Goal: Check status: Check status

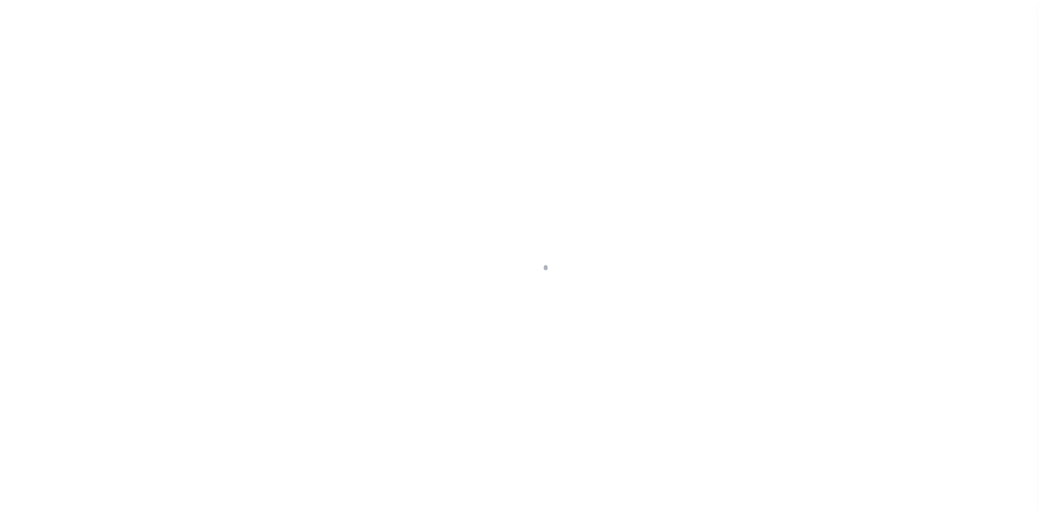
scroll to position [16, 0]
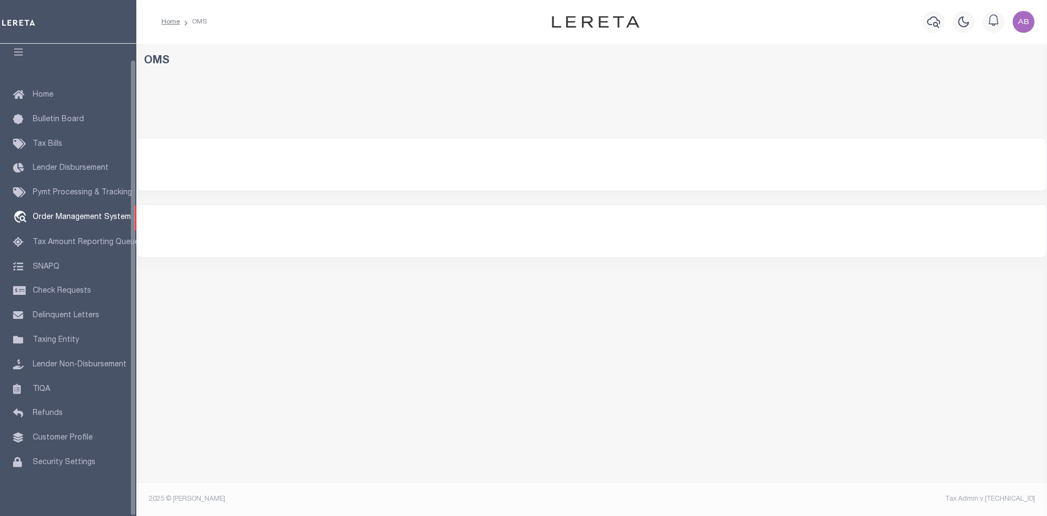
select select "200"
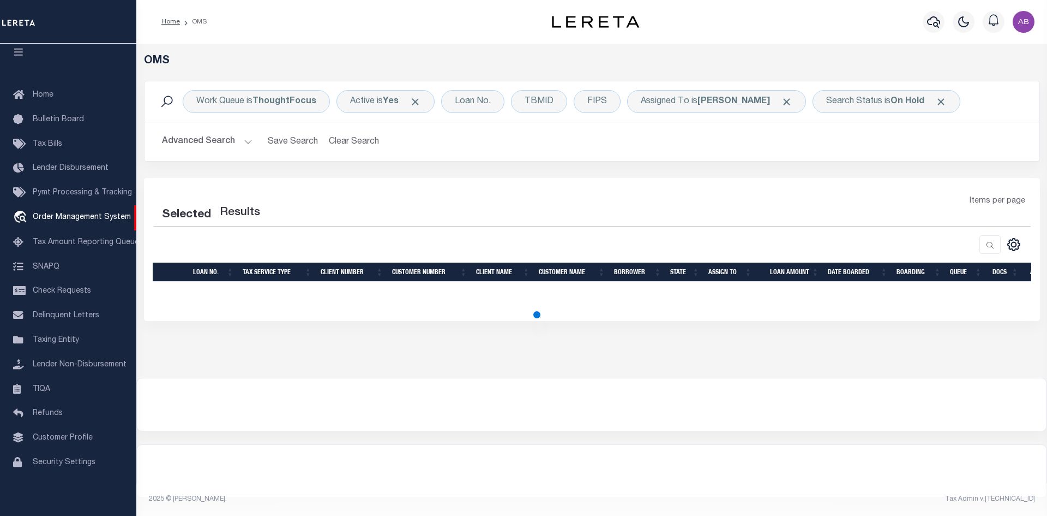
select select "200"
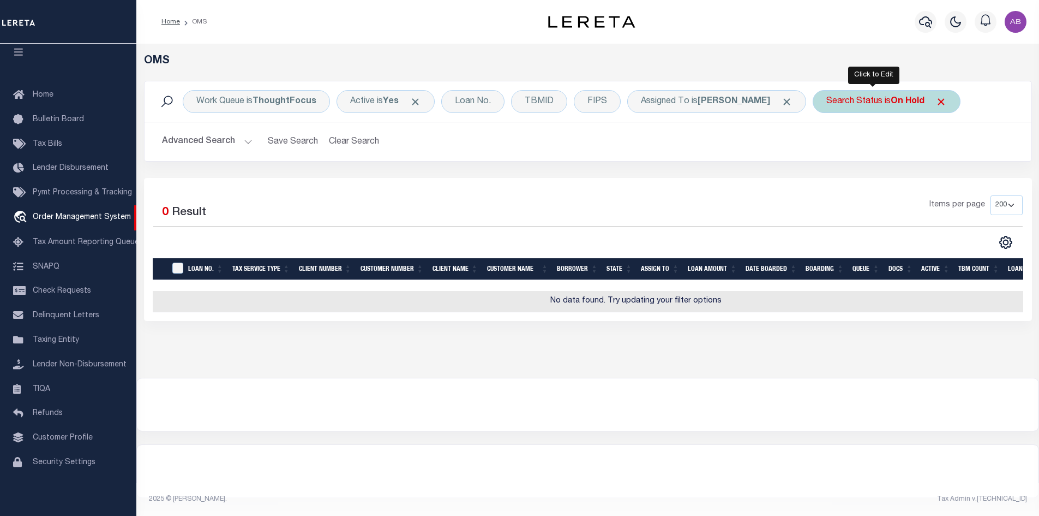
click at [823, 107] on div "Search Status is On Hold" at bounding box center [887, 101] width 148 height 23
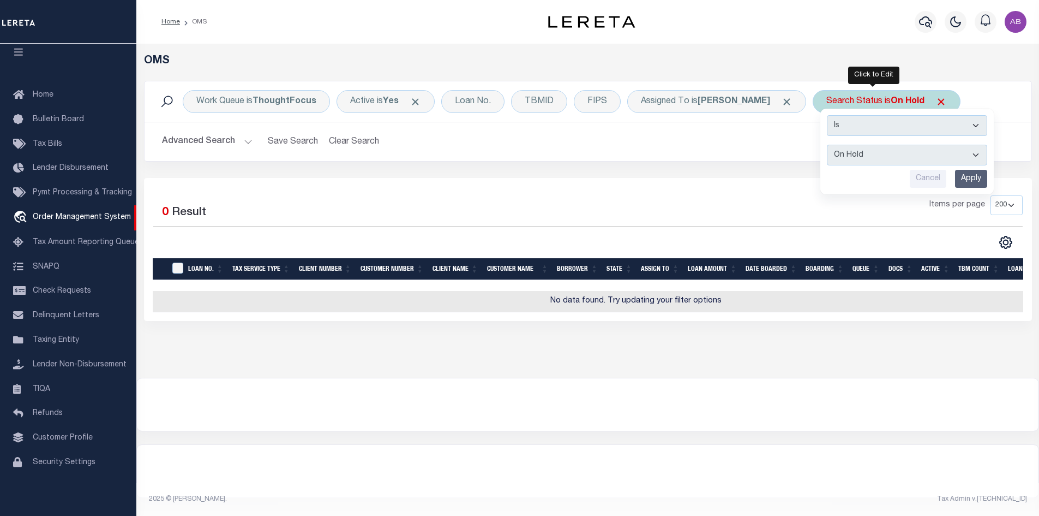
click at [829, 165] on select "Automated Search Bad Parcel Complete Duplicate Parcel High Dollar Reporting In …" at bounding box center [907, 155] width 160 height 21
select select "IP"
click at [827, 145] on select "Automated Search Bad Parcel Complete Duplicate Parcel High Dollar Reporting In …" at bounding box center [907, 155] width 160 height 21
click at [955, 179] on input "Apply" at bounding box center [971, 179] width 32 height 18
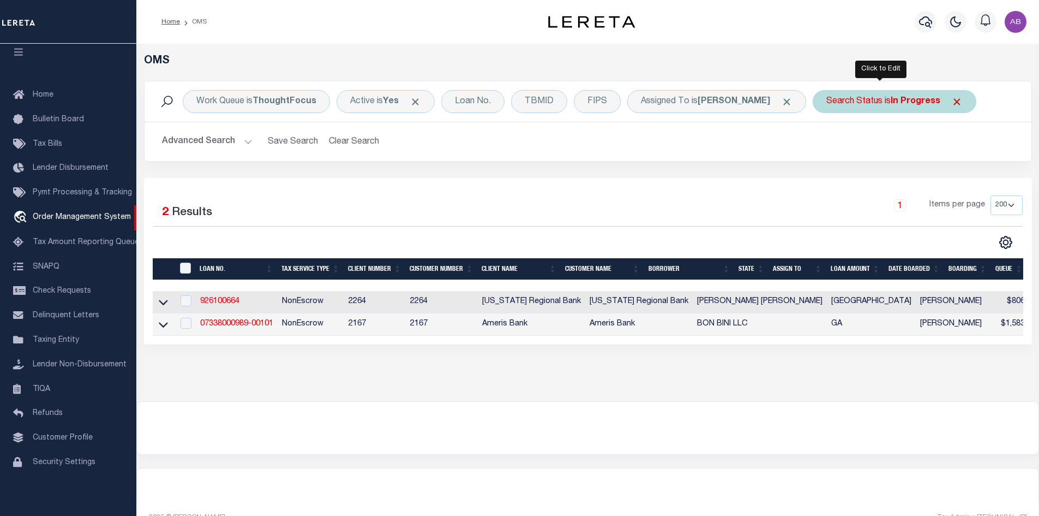
click at [894, 105] on b "In Progress" at bounding box center [916, 101] width 50 height 9
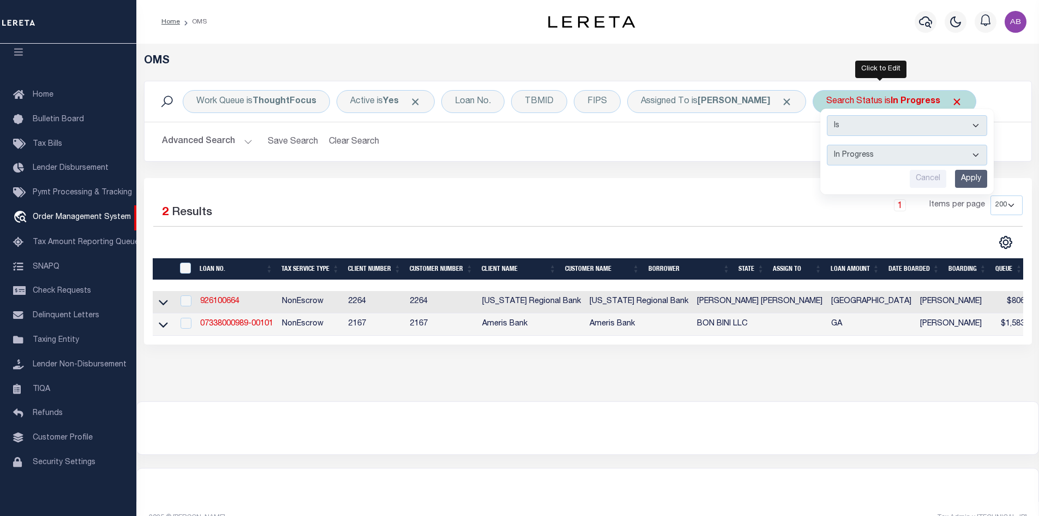
click at [877, 157] on select "Automated Search Bad Parcel Complete Duplicate Parcel High Dollar Reporting In …" at bounding box center [907, 155] width 160 height 21
click at [827, 145] on select "Automated Search Bad Parcel Complete Duplicate Parcel High Dollar Reporting In …" at bounding box center [907, 155] width 160 height 21
click at [893, 159] on select "Automated Search Bad Parcel Complete Duplicate Parcel High Dollar Reporting In …" at bounding box center [907, 155] width 160 height 21
select select "RD"
click at [827, 145] on select "Automated Search Bad Parcel Complete Duplicate Parcel High Dollar Reporting In …" at bounding box center [907, 155] width 160 height 21
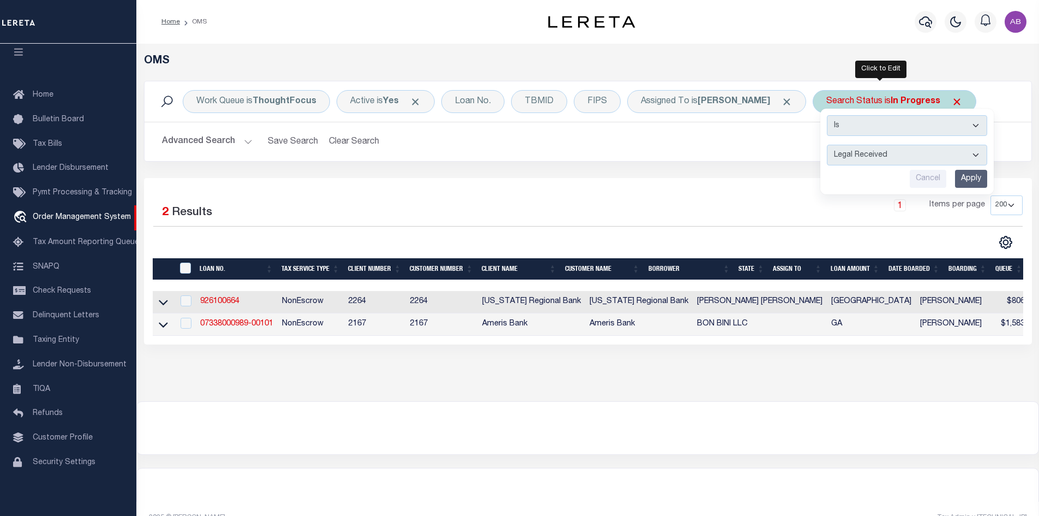
click at [963, 177] on input "Apply" at bounding box center [971, 179] width 32 height 18
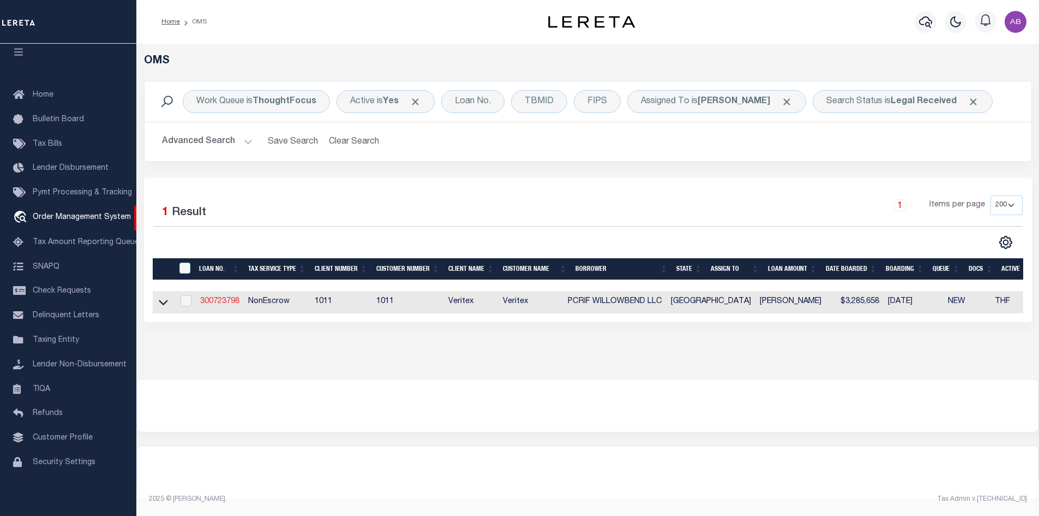
click at [218, 299] on link "300723798" at bounding box center [219, 301] width 39 height 8
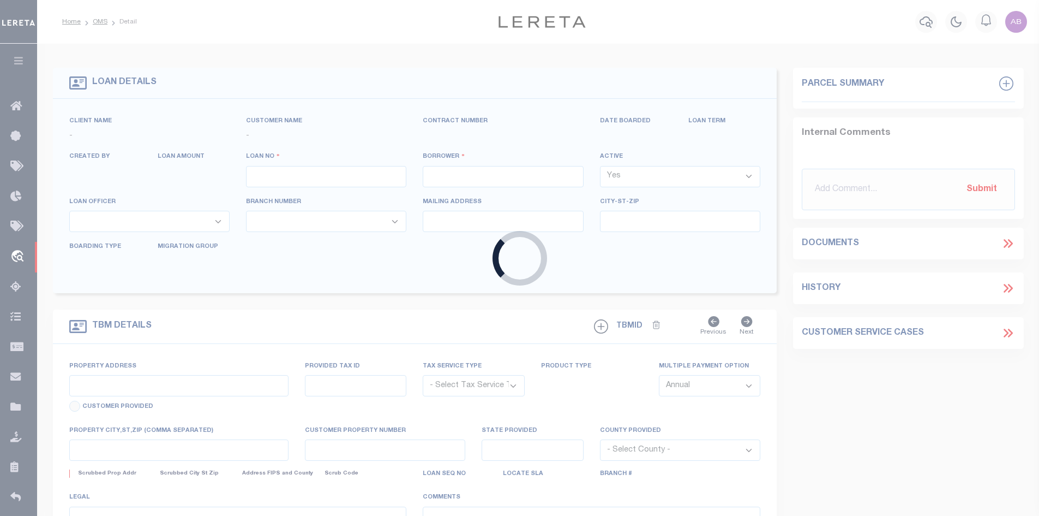
type input "300723798"
type input "PCRIF WILLOWBEND LLC"
select select
select select "NonEscrow"
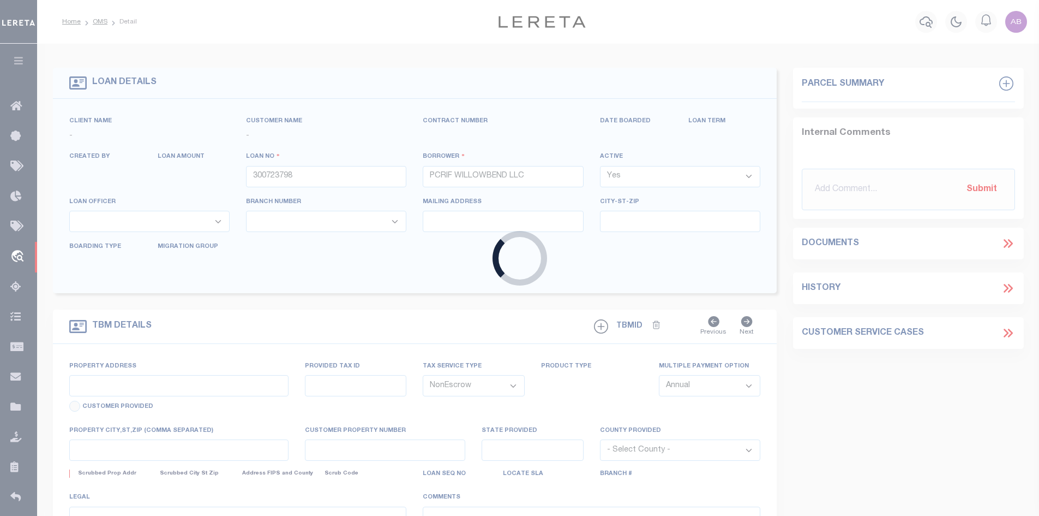
select select "18869"
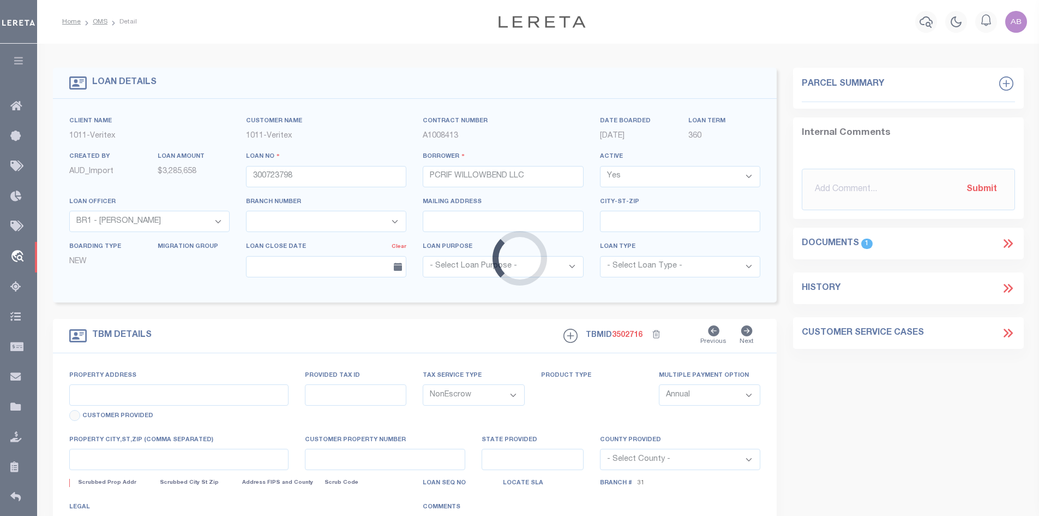
type input "4025 AND 4035 WILLOWBEND BLVD"
select select
type input "HOUSTON, TX, 77025"
type input "[GEOGRAPHIC_DATA]"
select select
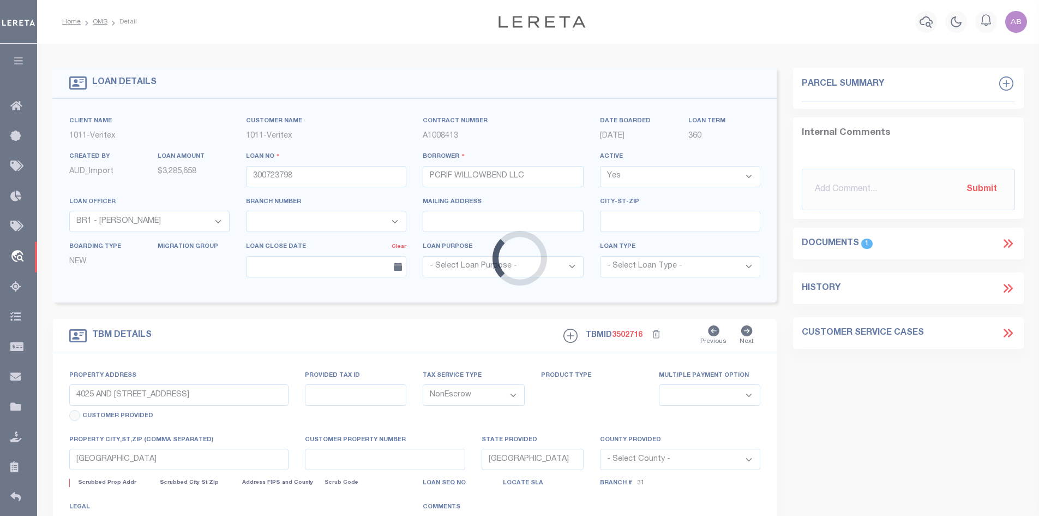
type textarea "SEE EXHIBIT A"
select select "2098"
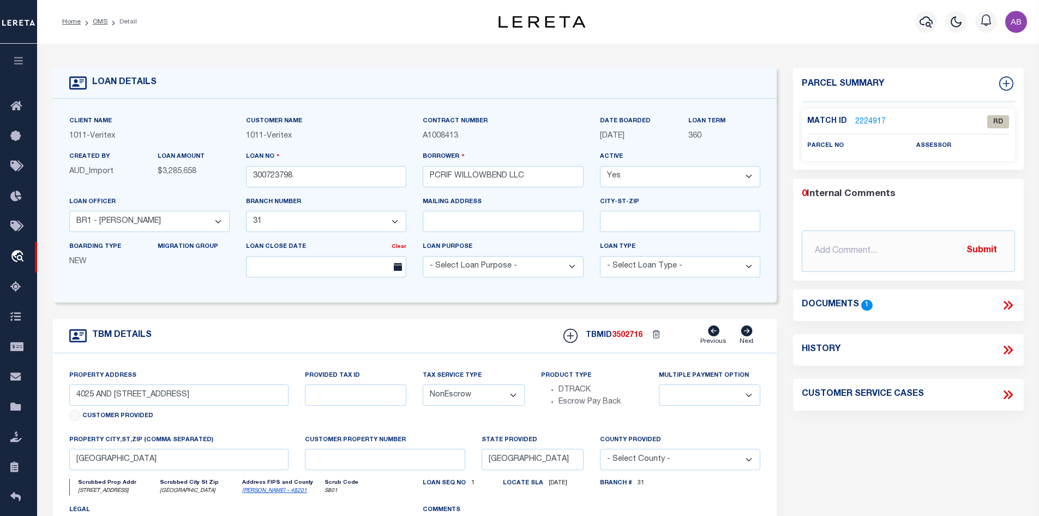
click at [864, 117] on link "2224917" at bounding box center [870, 121] width 31 height 11
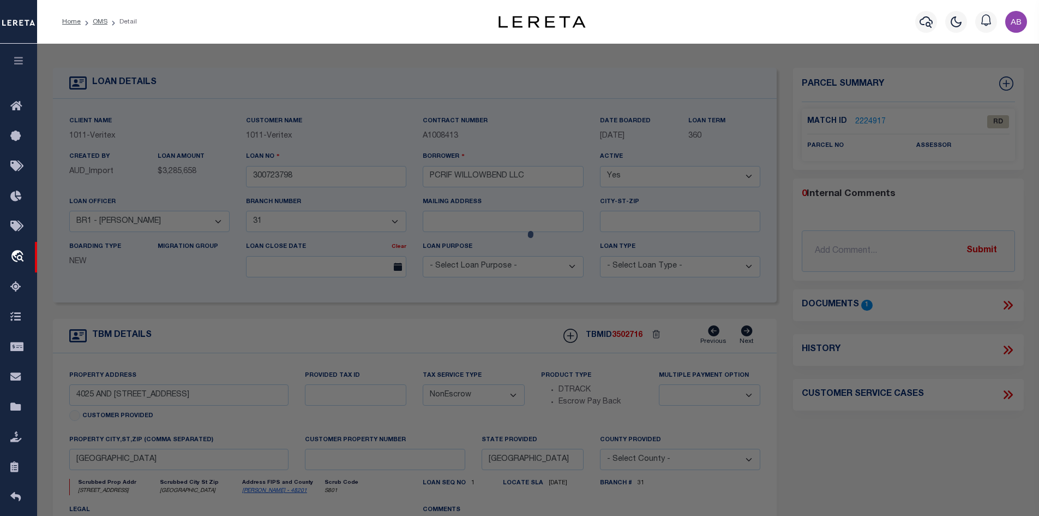
checkbox input "false"
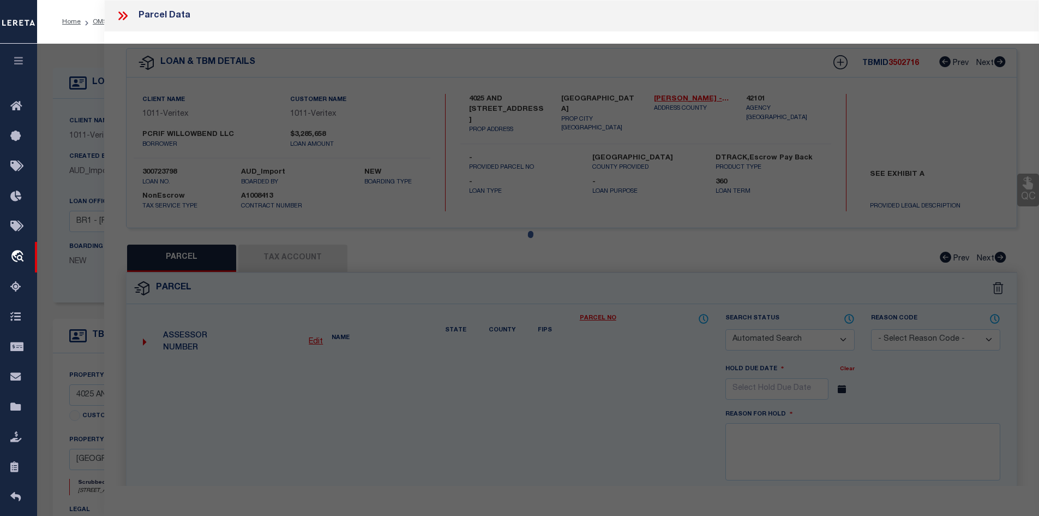
select select "RD"
checkbox input "false"
type textarea "Document uploaded that satisfies a legal requirement, changing from [GEOGRAPHIC…"
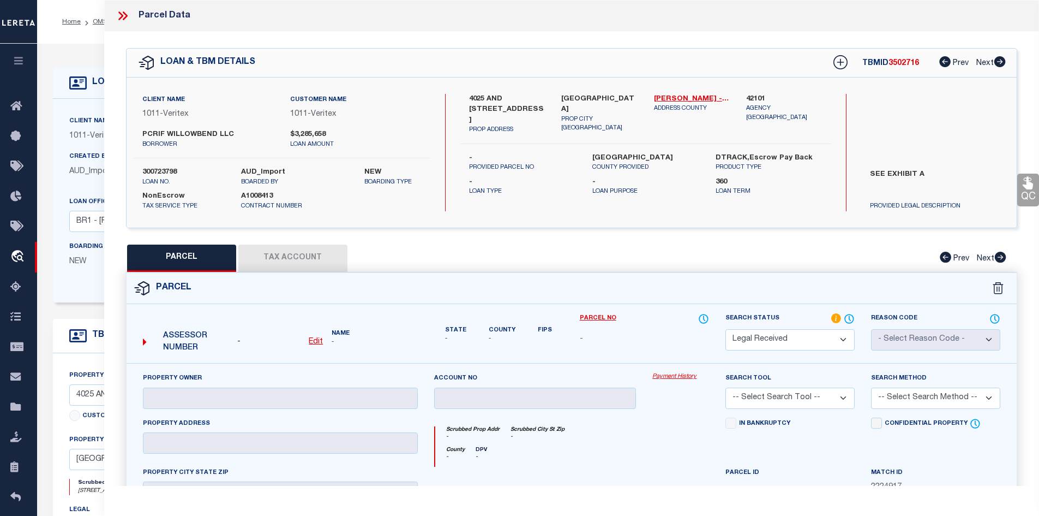
click at [125, 17] on icon at bounding box center [124, 15] width 5 height 9
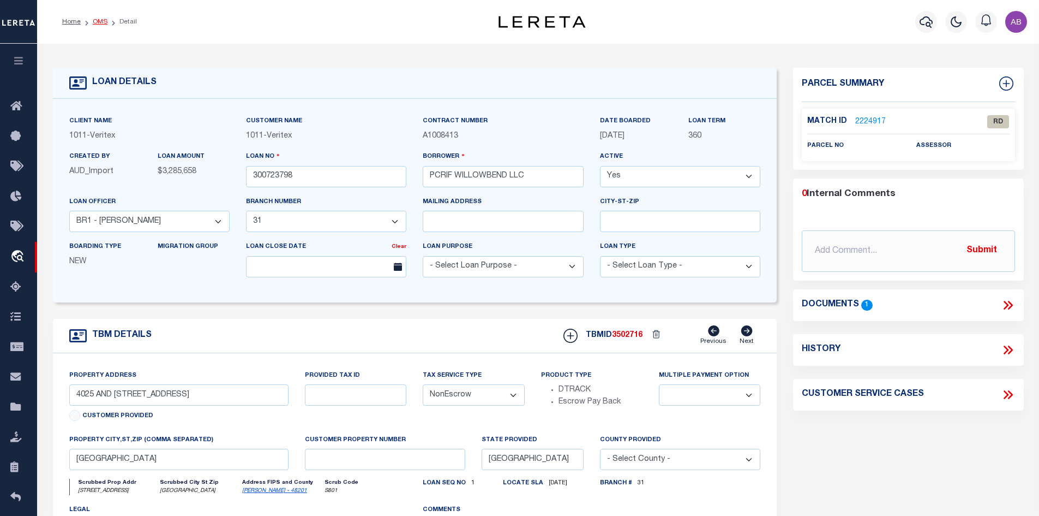
click at [96, 23] on link "OMS" at bounding box center [100, 22] width 15 height 7
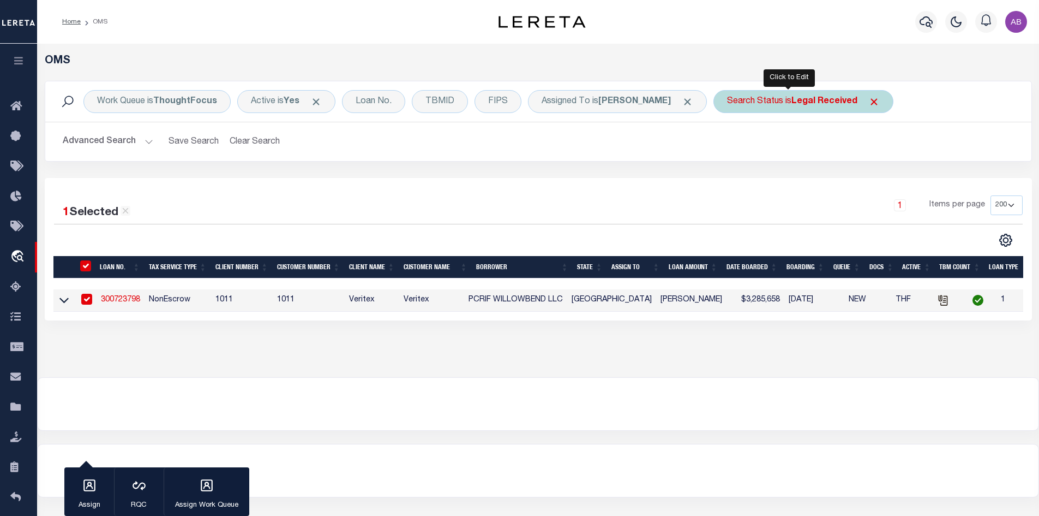
click at [793, 97] on b "Legal Received" at bounding box center [825, 101] width 66 height 9
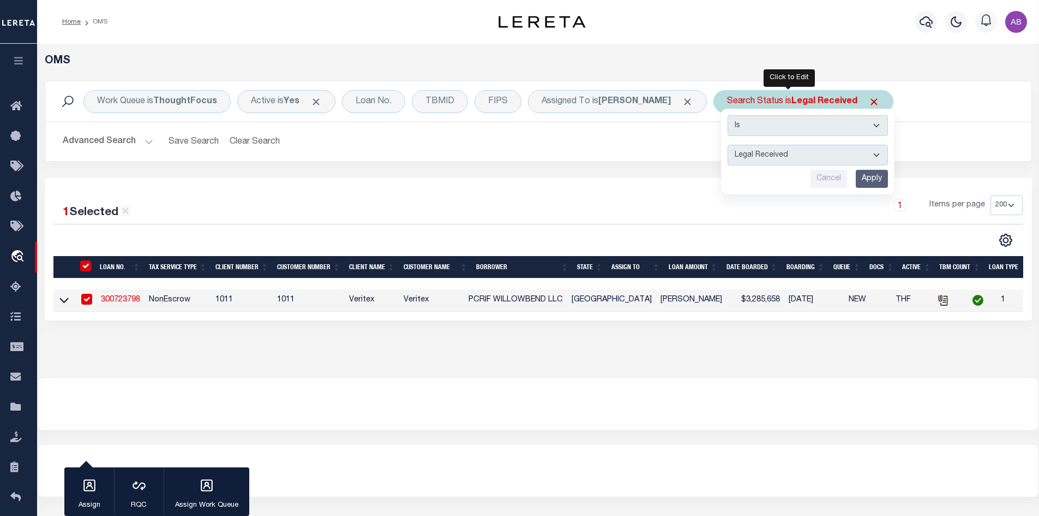
click at [751, 151] on select "Automated Search Bad Parcel Complete Duplicate Parcel High Dollar Reporting In …" at bounding box center [808, 155] width 160 height 21
select select "IP"
click at [728, 145] on select "Automated Search Bad Parcel Complete Duplicate Parcel High Dollar Reporting In …" at bounding box center [808, 155] width 160 height 21
click at [865, 181] on input "Apply" at bounding box center [872, 179] width 32 height 18
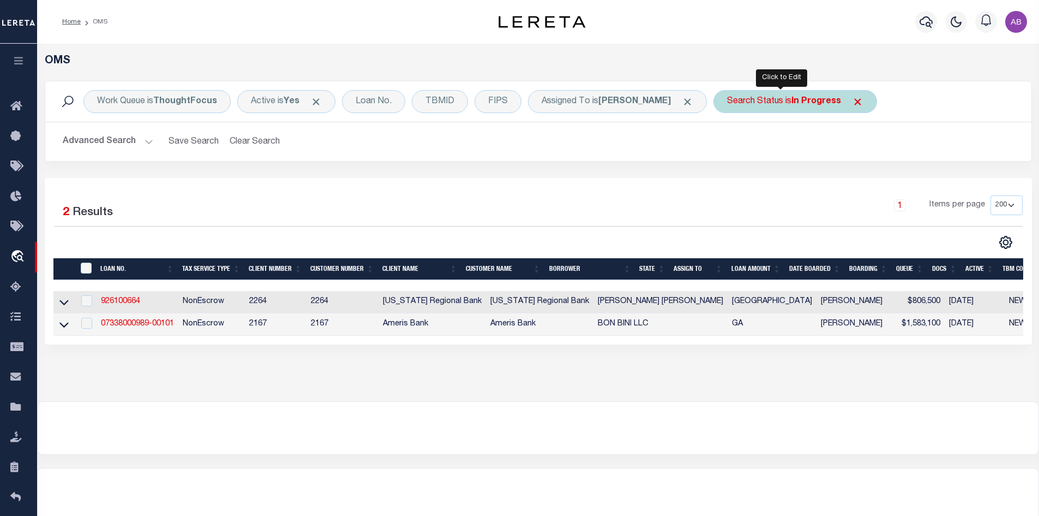
click at [765, 99] on div "Search Status is In Progress" at bounding box center [796, 101] width 164 height 23
select select "IP"
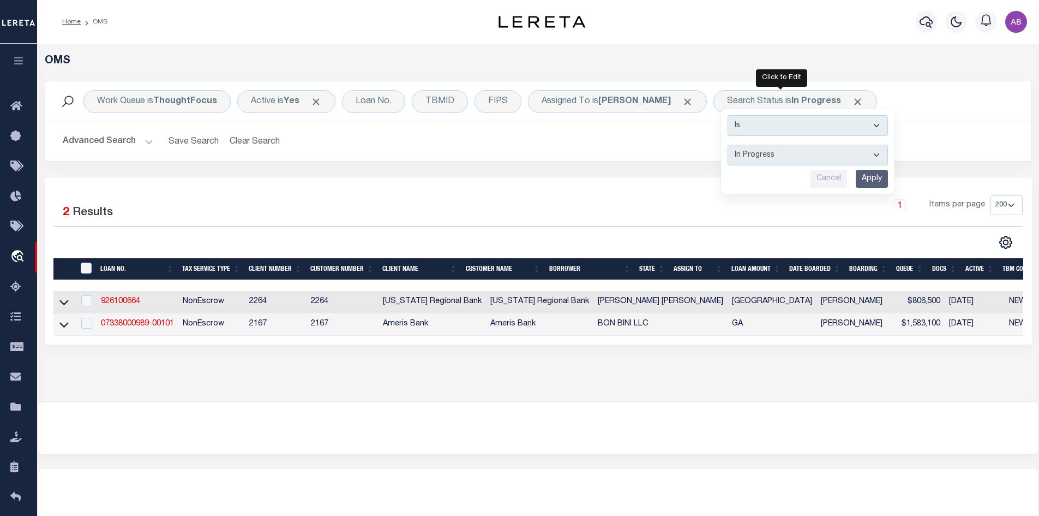
click at [903, 117] on div "Work Queue is ThoughtFocus Active is Yes Loan No. TBMID FIPS Assigned To is Abd…" at bounding box center [538, 101] width 986 height 40
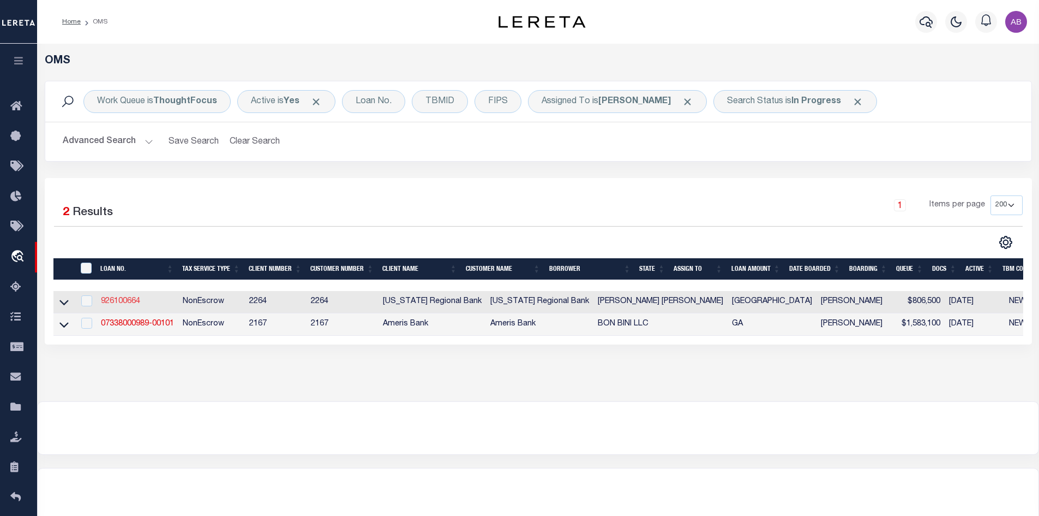
click at [134, 300] on link "926100664" at bounding box center [120, 301] width 39 height 8
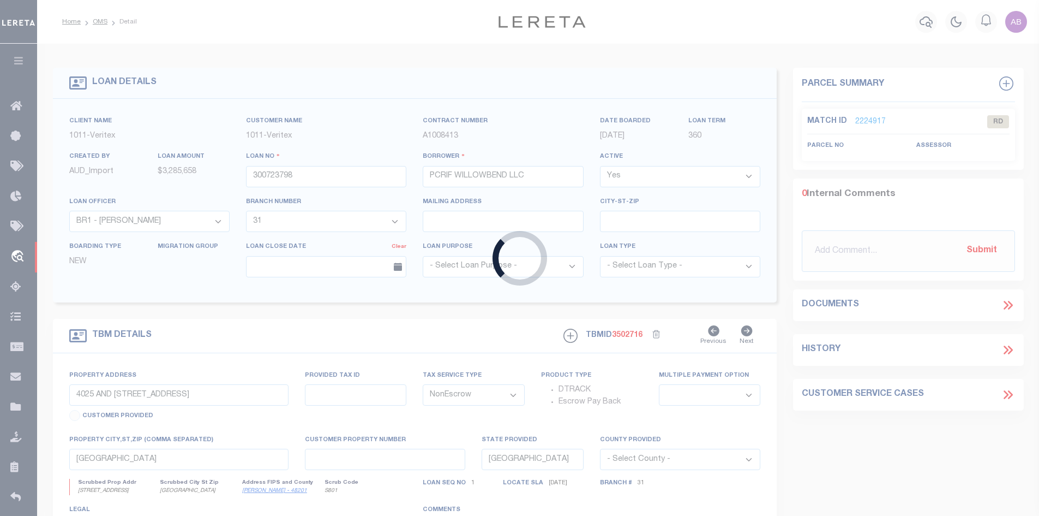
type input "926100664"
type input "[PERSON_NAME] [PERSON_NAME]"
select select
type input "[STREET_ADDRESS]"
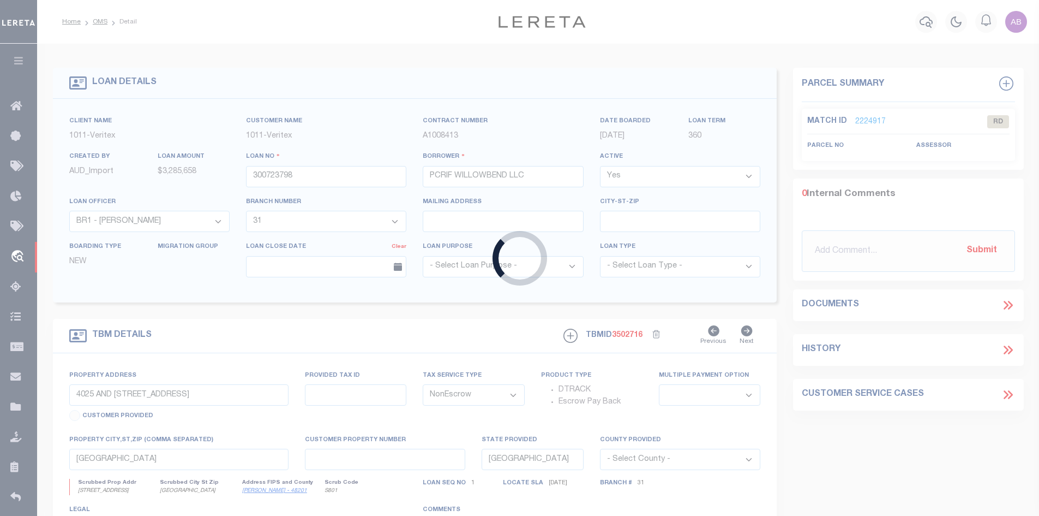
type input "SANGER TX 76266"
select select
type input "[STREET_ADDRESS]"
type input "325561"
select select
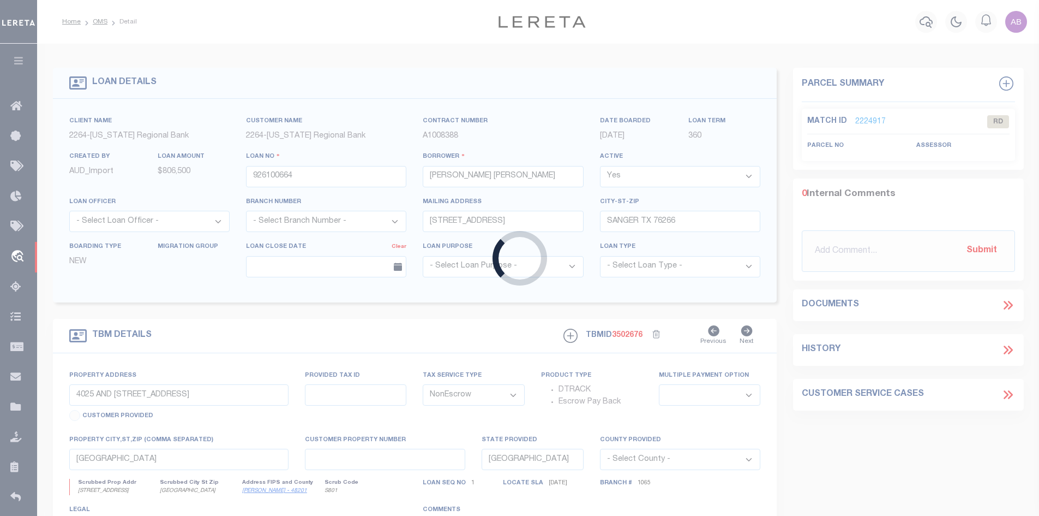
type input "[GEOGRAPHIC_DATA]"
type input "126"
select select
type textarea "LOT 15, [GEOGRAPHIC_DATA], DOVE LANDING ESTATE"
select select "152279"
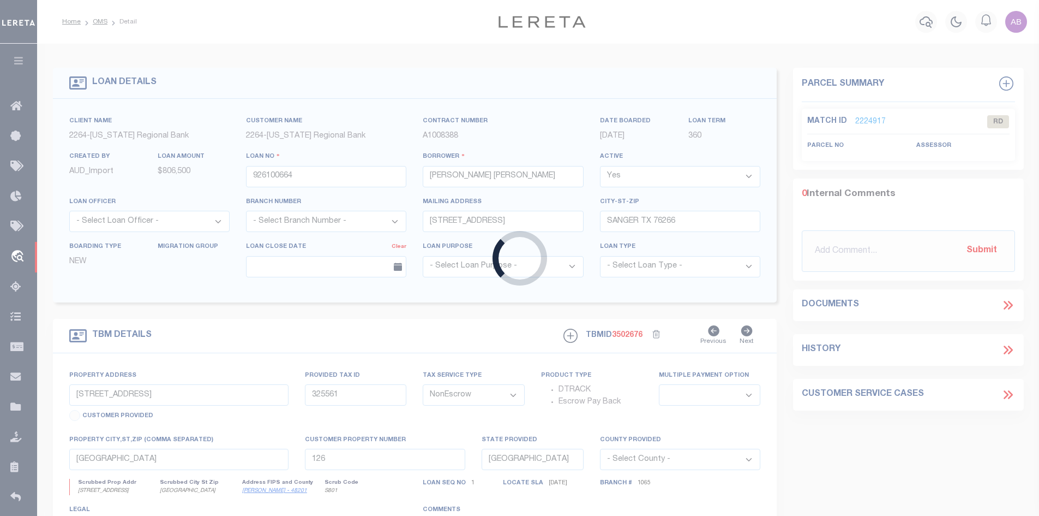
select select "8141"
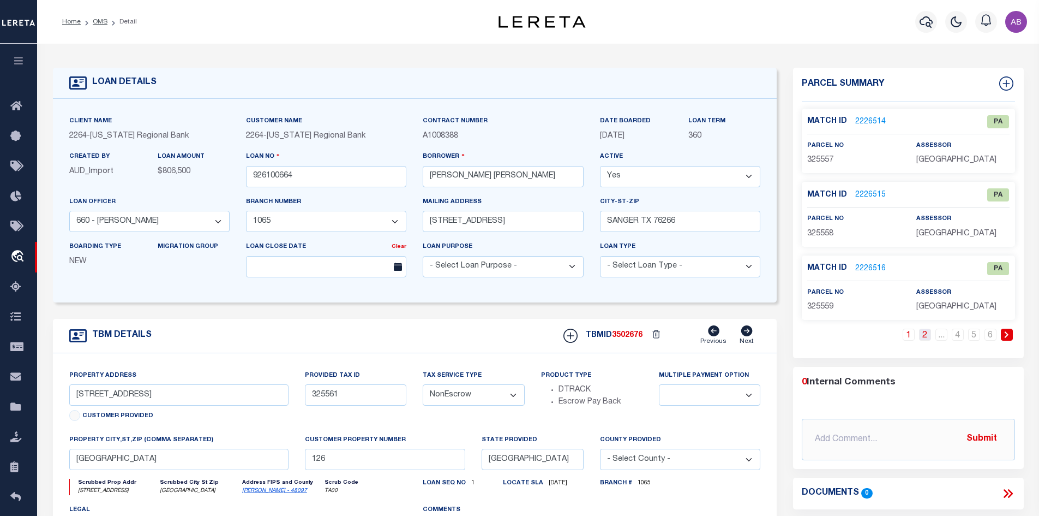
click at [928, 337] on link "2" at bounding box center [925, 334] width 12 height 12
click at [871, 190] on link "2224879" at bounding box center [870, 194] width 31 height 11
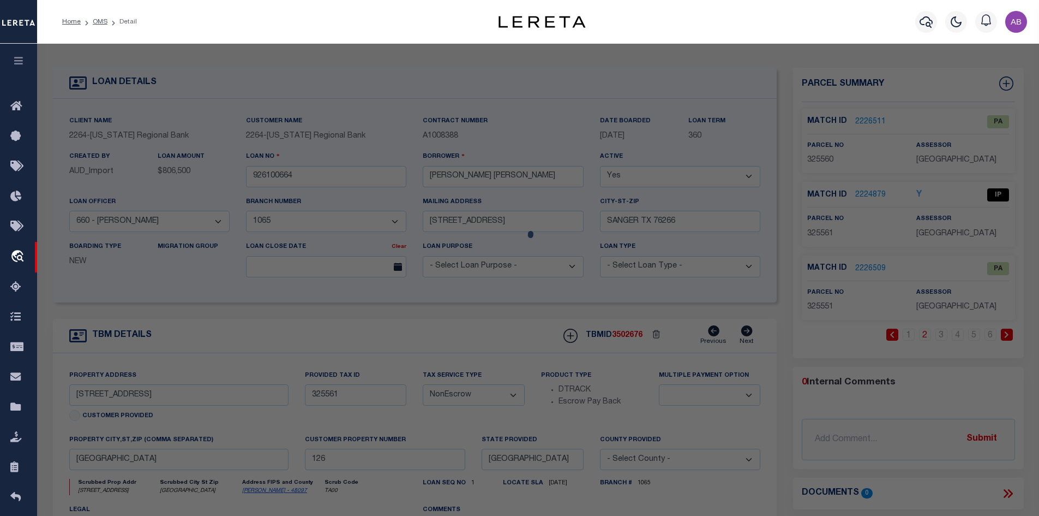
select select "AS"
checkbox input "false"
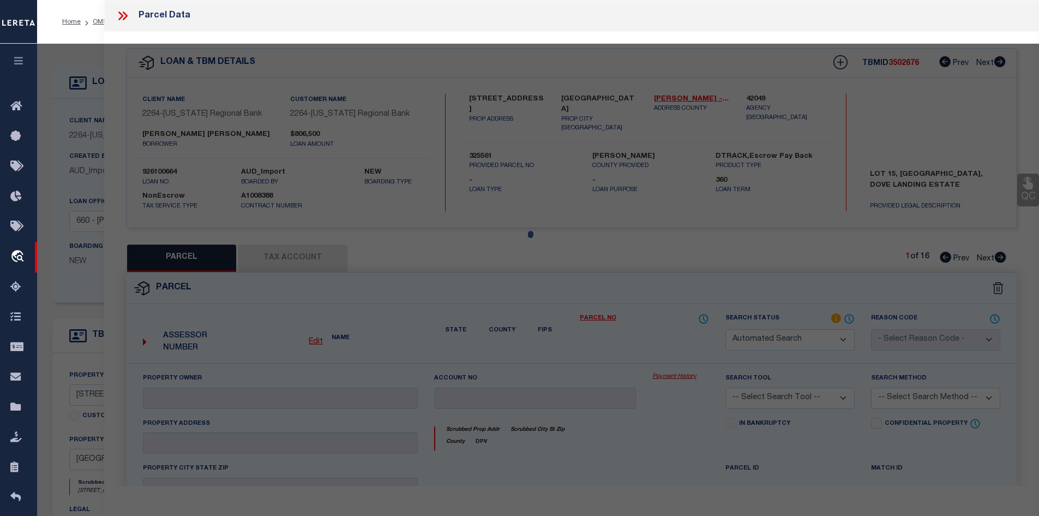
select select "IP"
type input "TGC CUSTOM HOMES LLC"
select select "AGW"
select select "LEG"
type input "249 DOVE LANDING RD,"
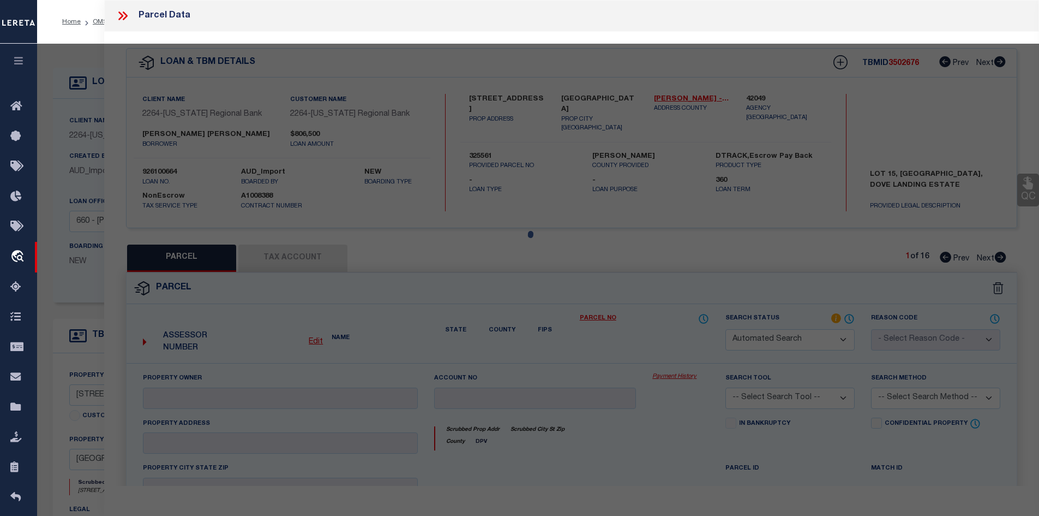
type input "VALLEY VIEW TX 76272"
type textarea "DOVE LANDING ESTATES; BLOCK 1; LOT 15; ACRES 3.41"
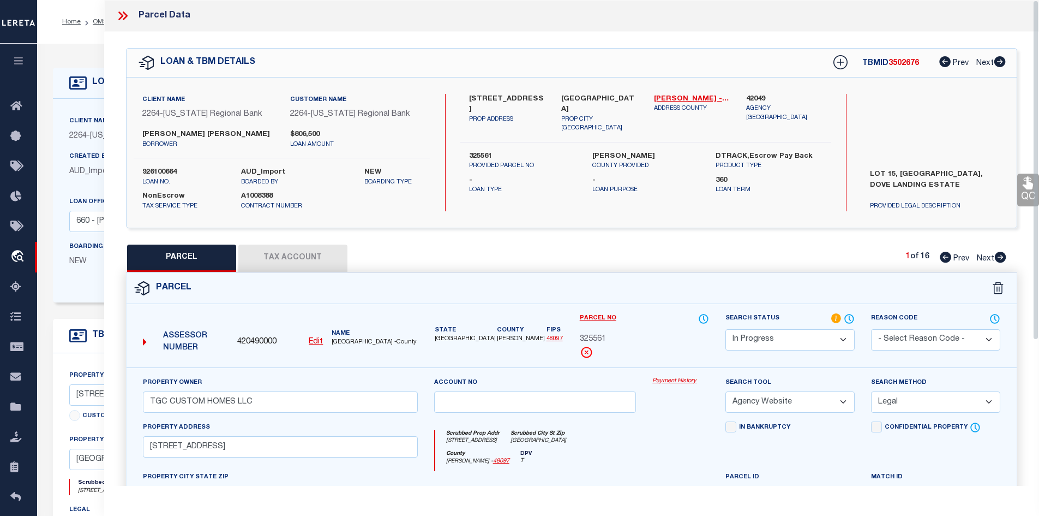
click at [749, 337] on select "Automated Search Bad Parcel Complete Duplicate Parcel High Dollar Reporting In …" at bounding box center [790, 339] width 129 height 21
click at [726, 329] on select "Automated Search Bad Parcel Complete Duplicate Parcel High Dollar Reporting In …" at bounding box center [790, 339] width 129 height 21
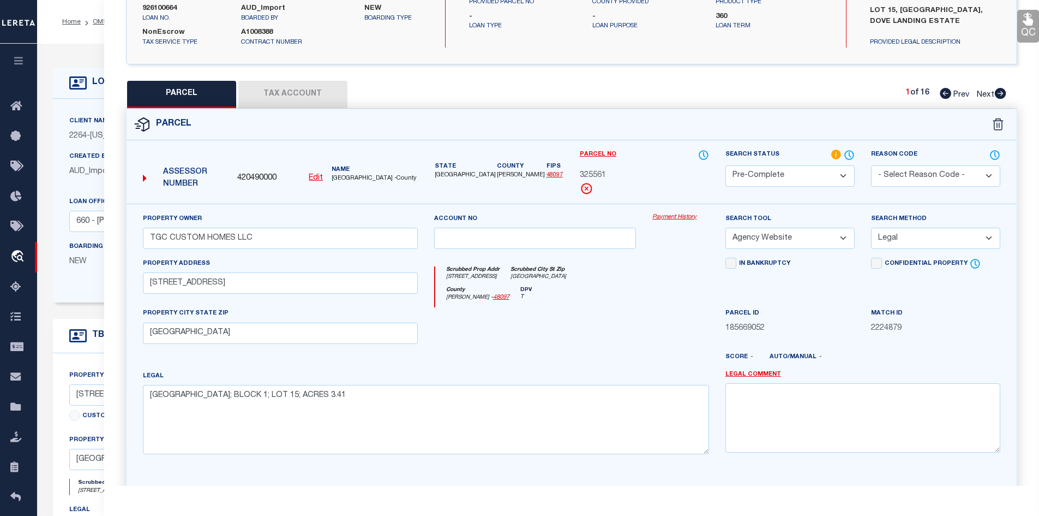
click at [634, 354] on div at bounding box center [608, 360] width 219 height 17
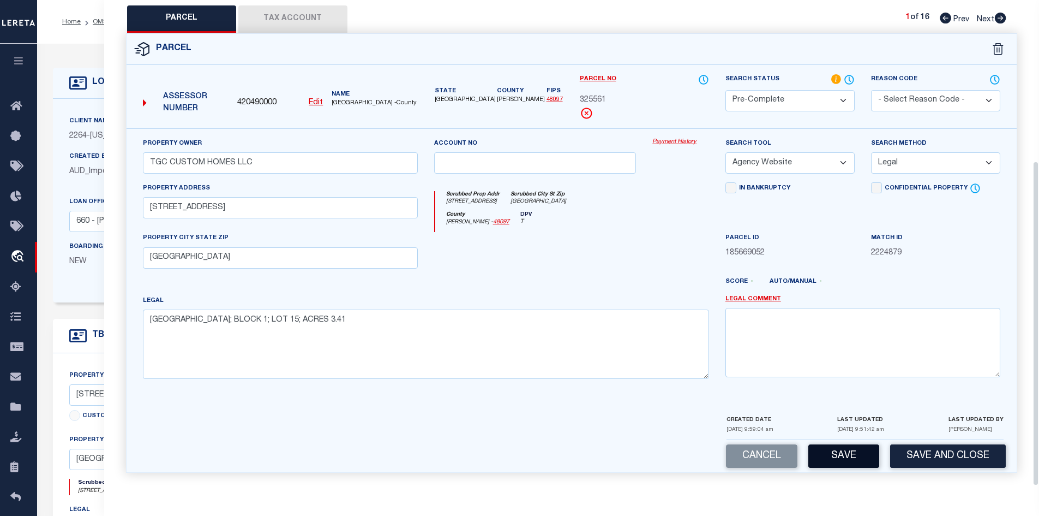
click at [840, 459] on button "Save" at bounding box center [843, 455] width 71 height 23
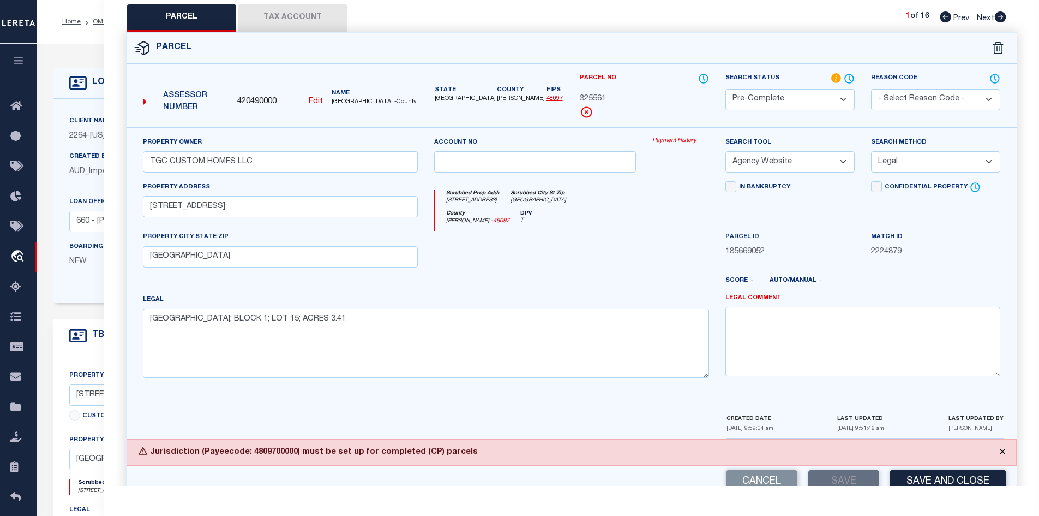
click at [1003, 451] on button "Close" at bounding box center [1002, 451] width 27 height 24
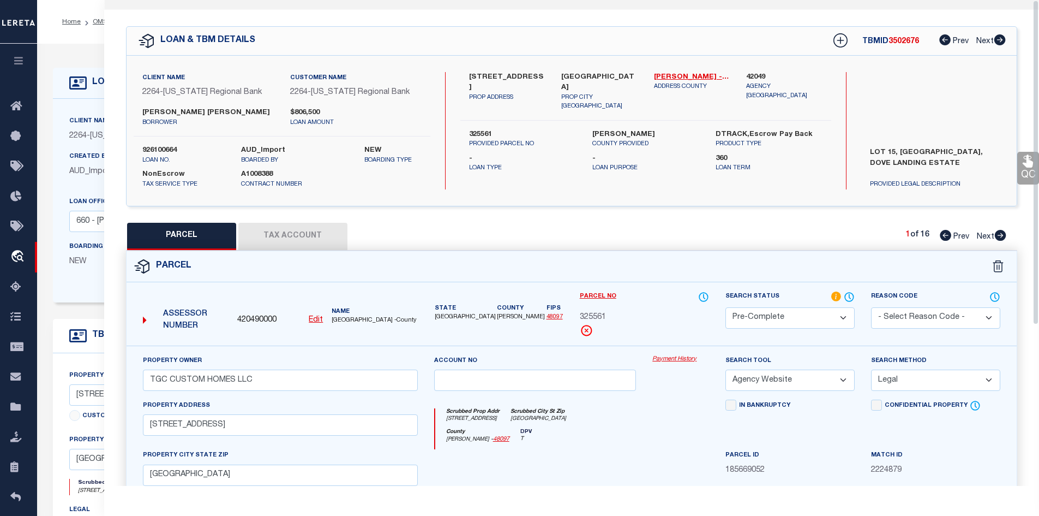
scroll to position [0, 0]
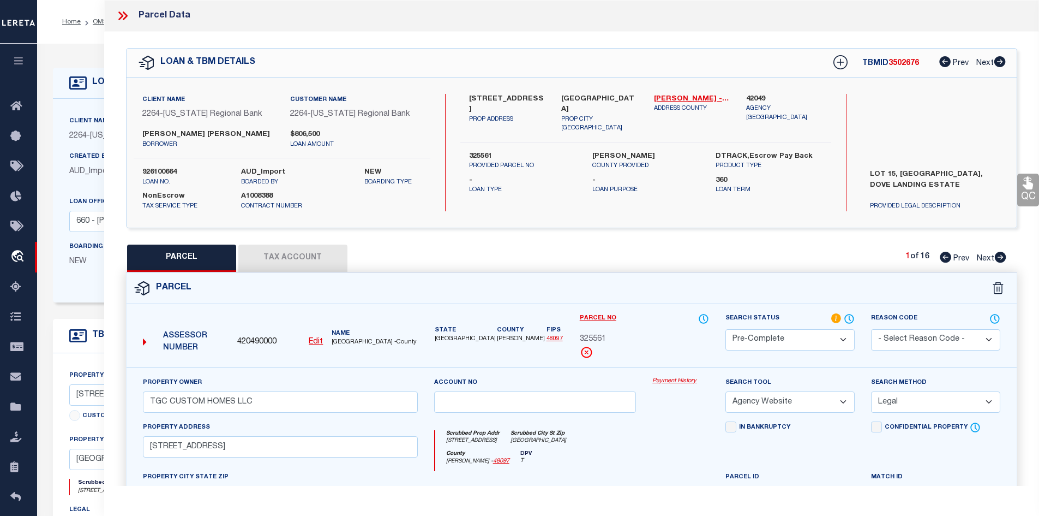
click at [122, 14] on icon at bounding box center [123, 16] width 14 height 14
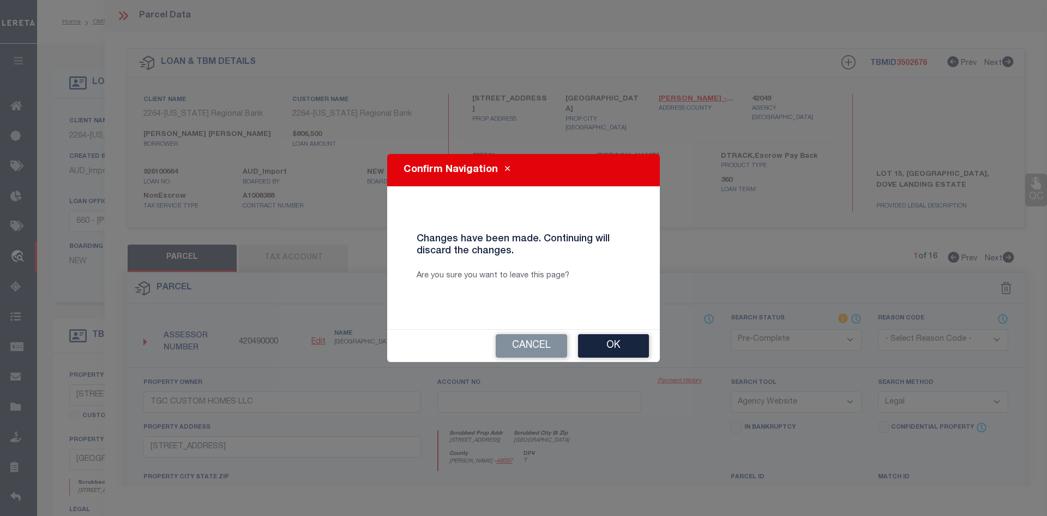
click at [97, 21] on div "Confirm Navigation Changes have been made. Continuing will discard the changes.…" at bounding box center [523, 258] width 1047 height 516
click at [620, 352] on button "Ok" at bounding box center [613, 345] width 71 height 23
select select "IP"
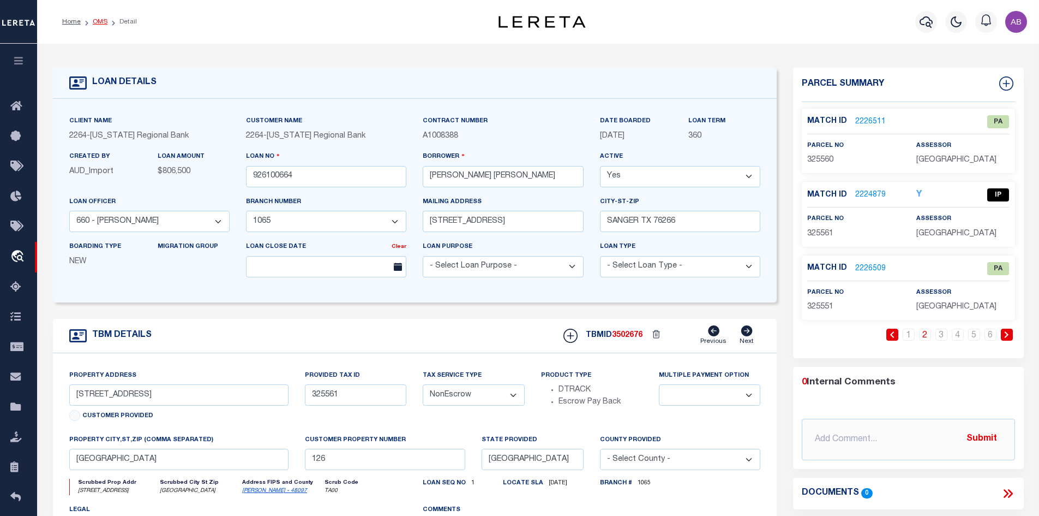
click at [103, 24] on link "OMS" at bounding box center [100, 22] width 15 height 7
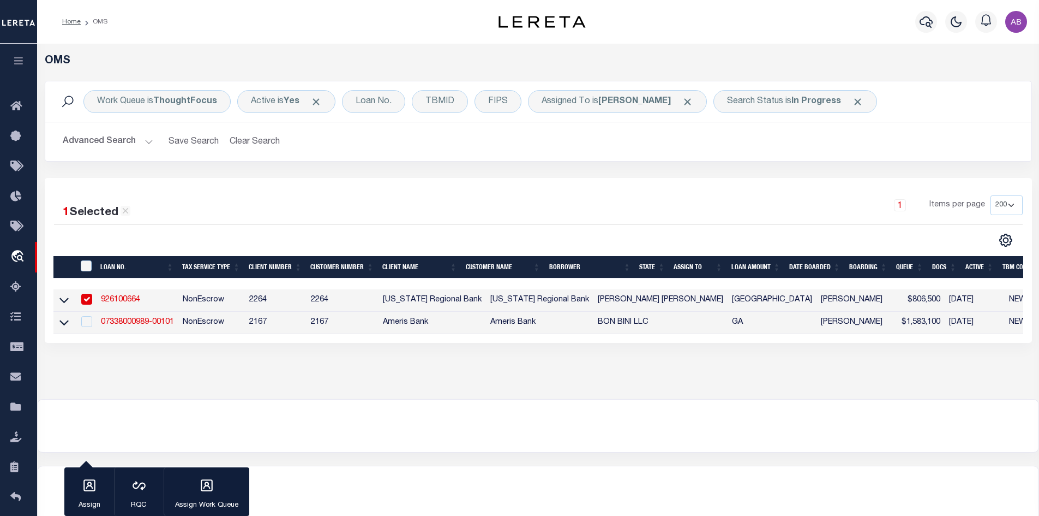
click at [85, 301] on input "checkbox" at bounding box center [86, 298] width 11 height 11
checkbox input "false"
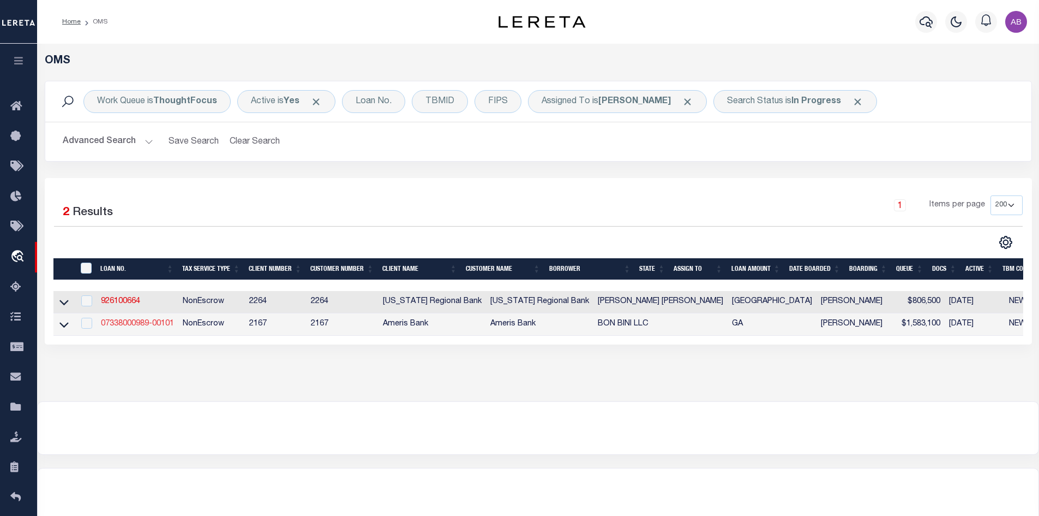
click at [127, 326] on link "07338000989-00101" at bounding box center [137, 324] width 73 height 8
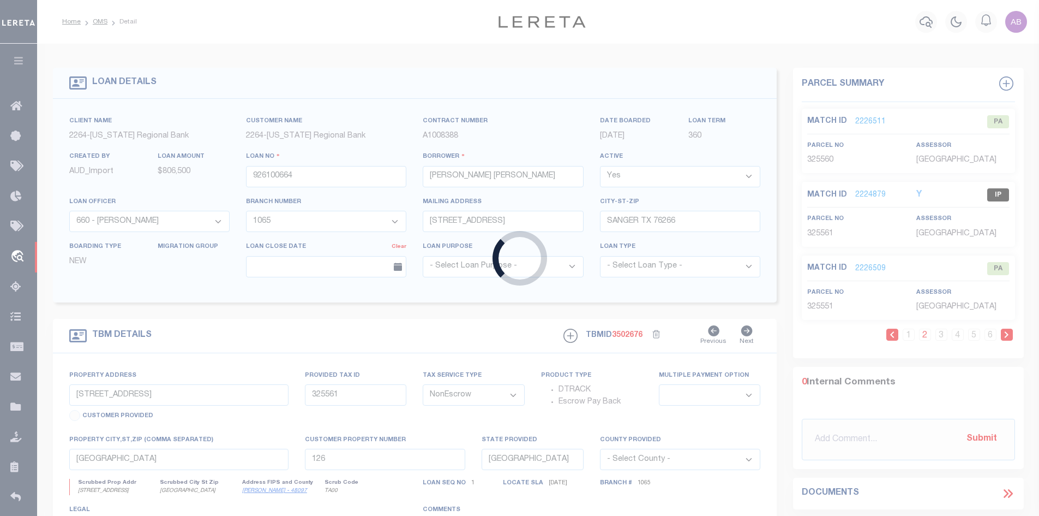
type input "07338000989-00101"
type input "BON BINI LLC"
select select
type input "800 MOUNT VERNON HWY NE STE 425"
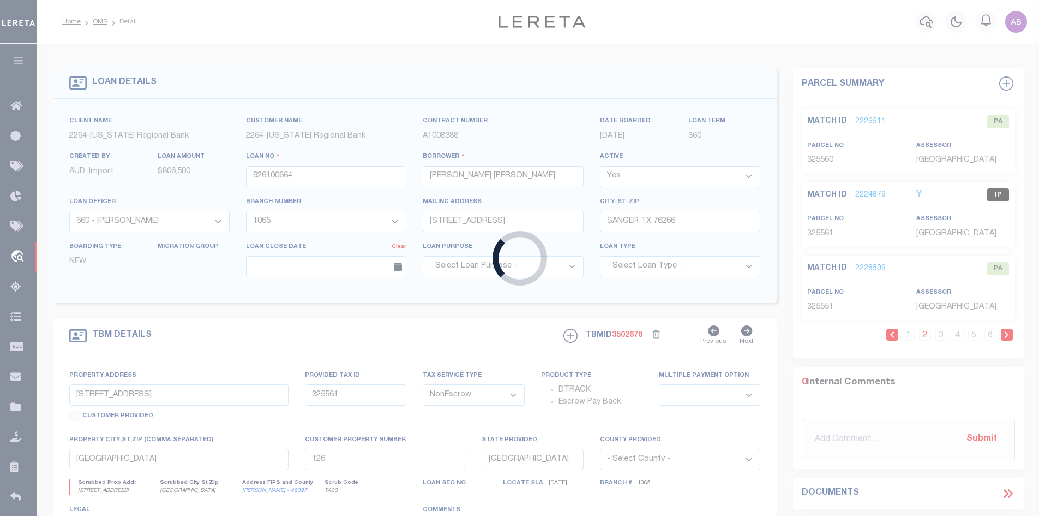
type input "ATLANTA GA 30328-4226"
type input "08/05/2025"
select select "20"
type input "5785 NEW PEACHTREE RD"
select select
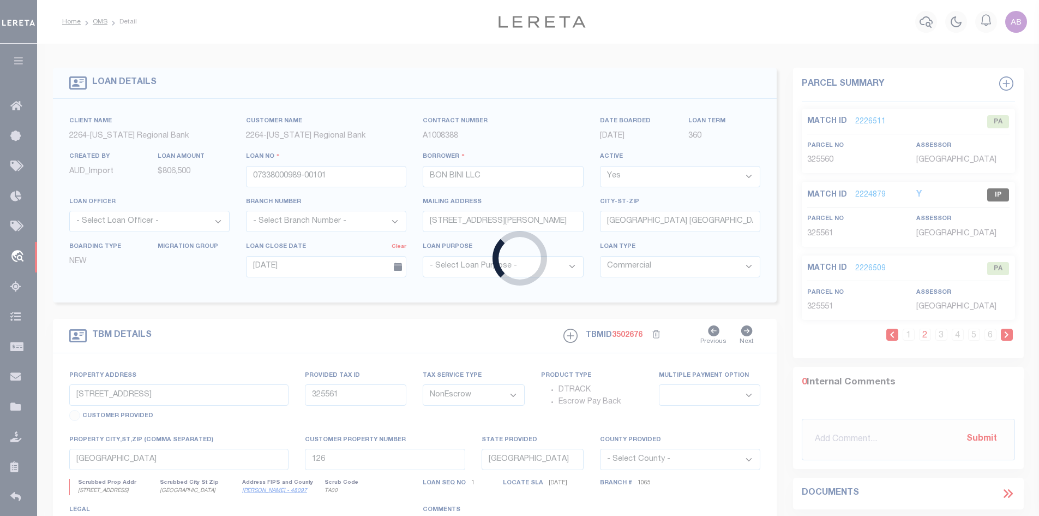
type input "DORAVILLE GA 30340-1007"
type input "GA"
type textarea "SEE EXHIBIT A"
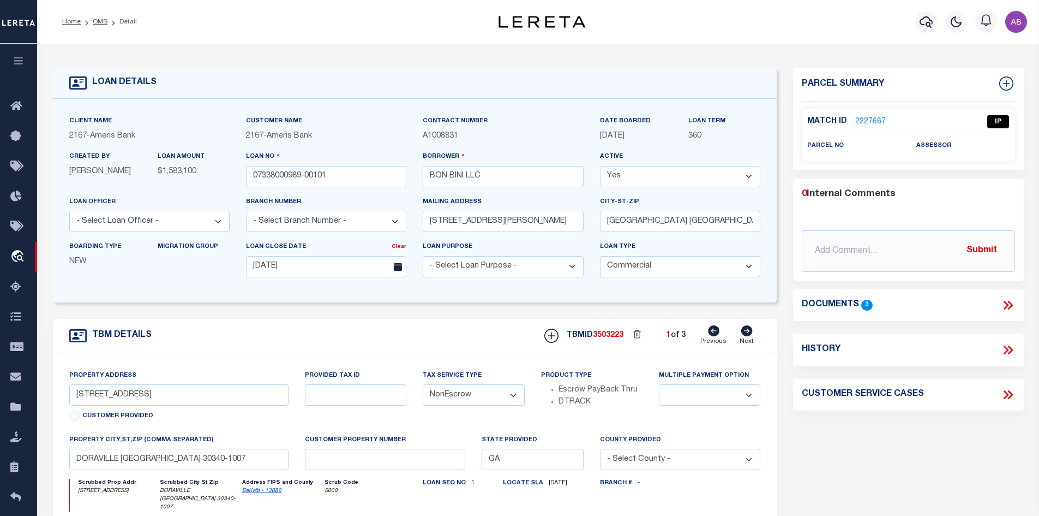
click at [860, 116] on link "2227667" at bounding box center [870, 121] width 31 height 11
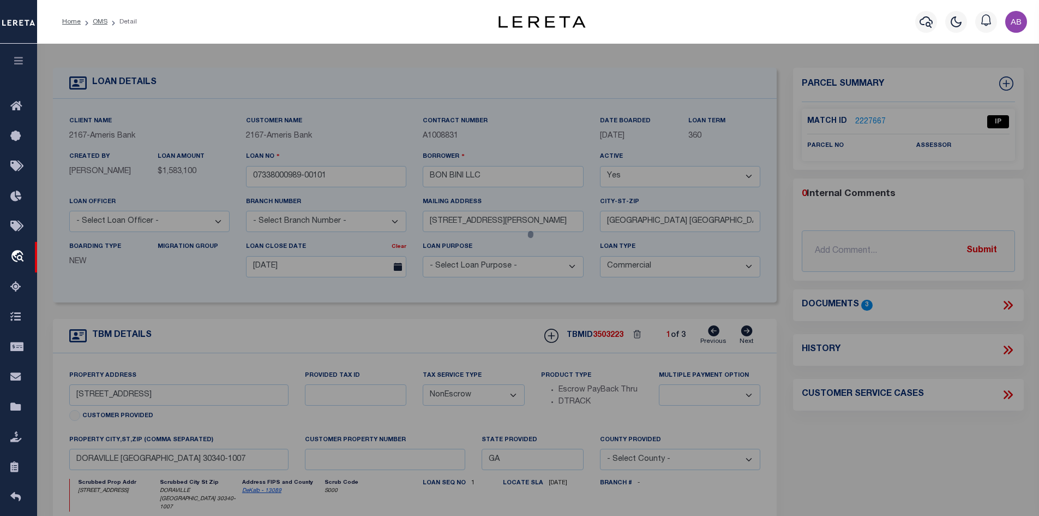
select select "AS"
select select
checkbox input "false"
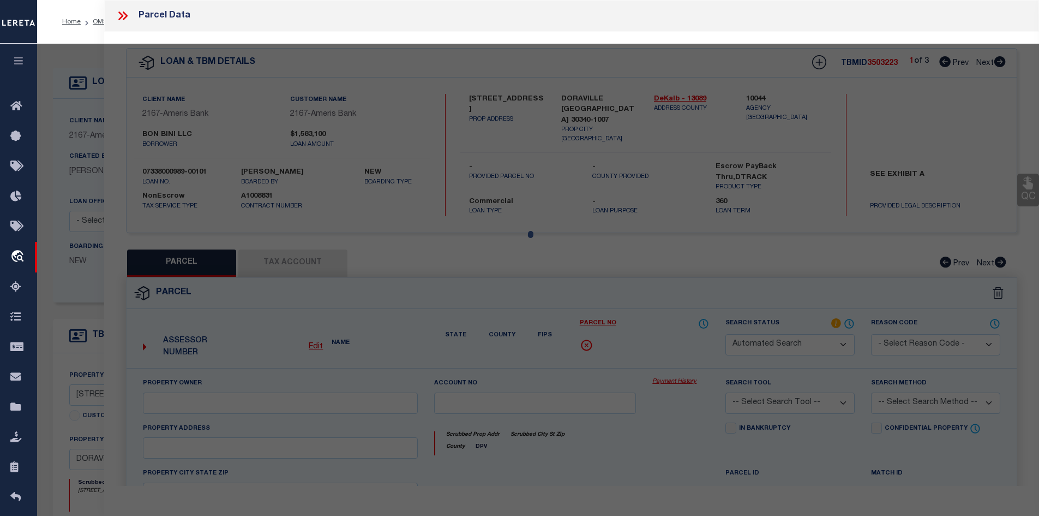
select select "IP"
checkbox input "false"
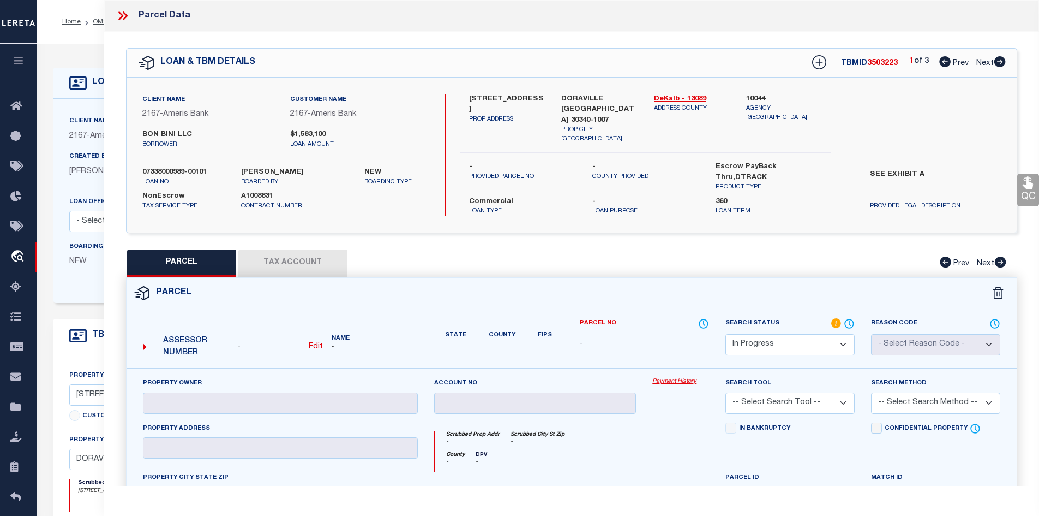
click at [999, 63] on icon at bounding box center [999, 61] width 11 height 11
select select "AS"
checkbox input "false"
select select "IP"
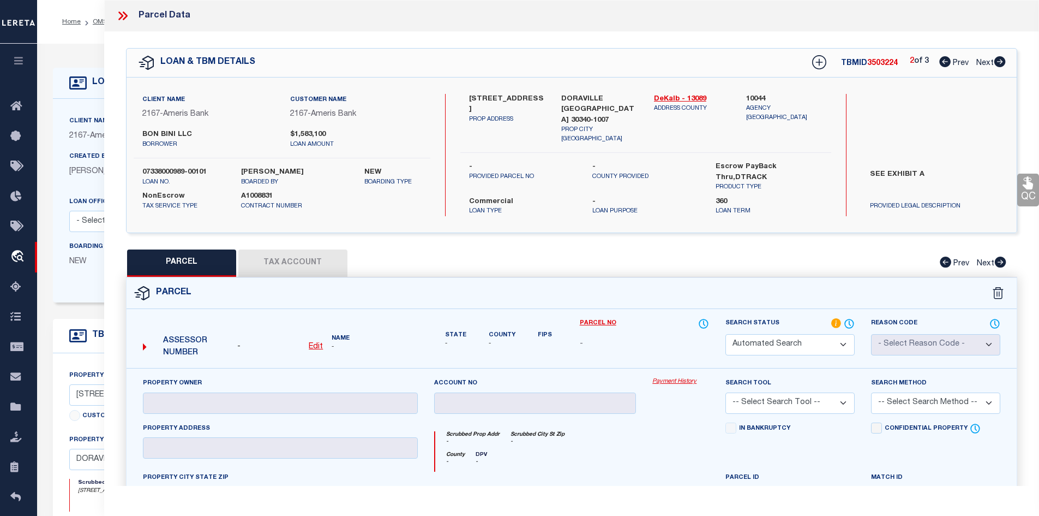
checkbox input "false"
click at [999, 63] on icon at bounding box center [999, 61] width 11 height 11
select select "AS"
checkbox input "false"
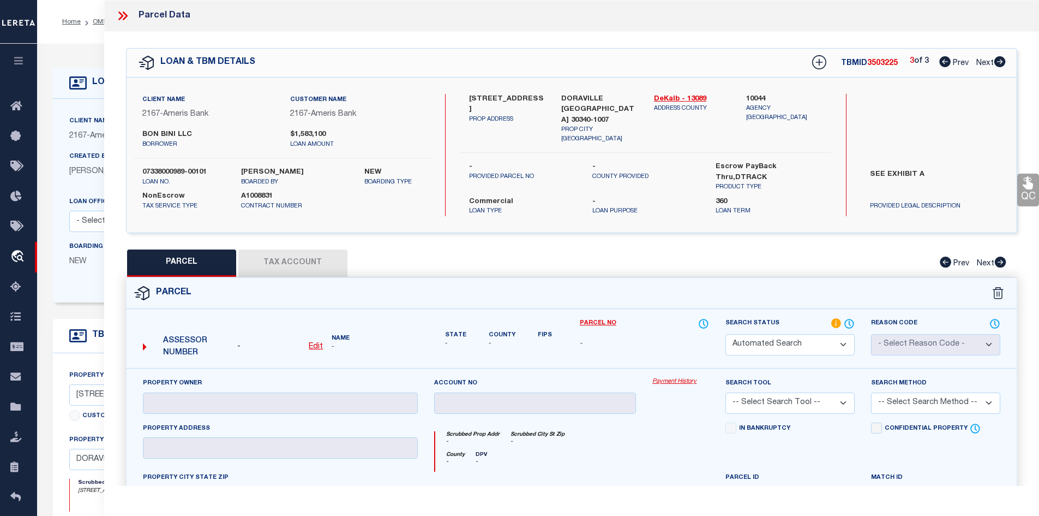
select select "IP"
checkbox input "false"
click at [940, 59] on icon at bounding box center [944, 61] width 11 height 11
select select "AS"
checkbox input "false"
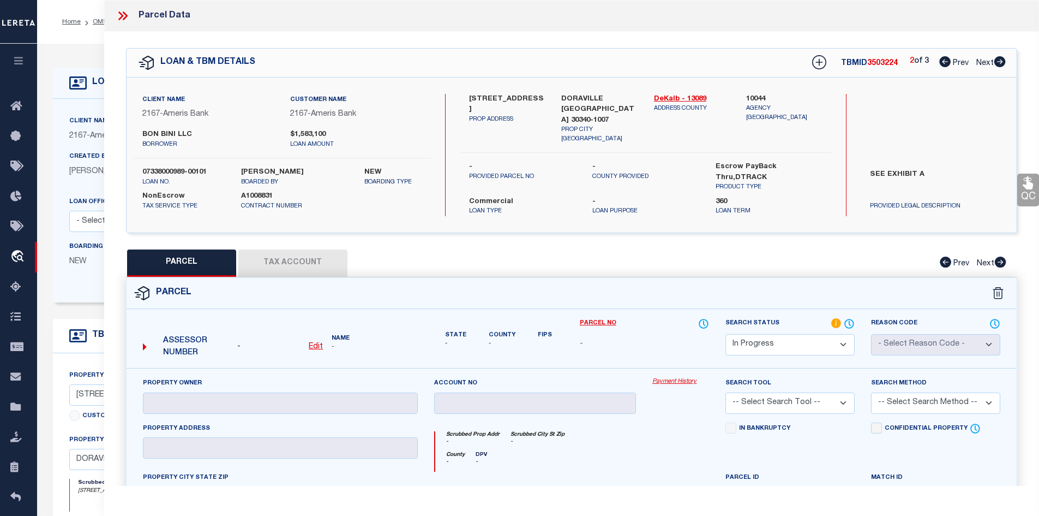
checkbox input "false"
select select "IP"
checkbox input "false"
click at [940, 59] on icon at bounding box center [944, 61] width 11 height 11
select select "AS"
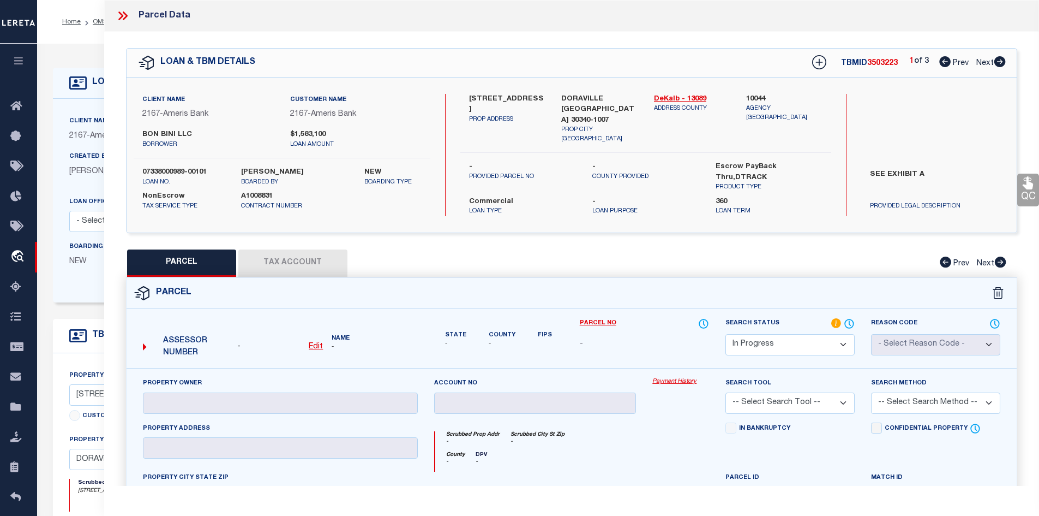
checkbox input "false"
select select "IP"
checkbox input "false"
click at [940, 59] on icon at bounding box center [944, 61] width 11 height 11
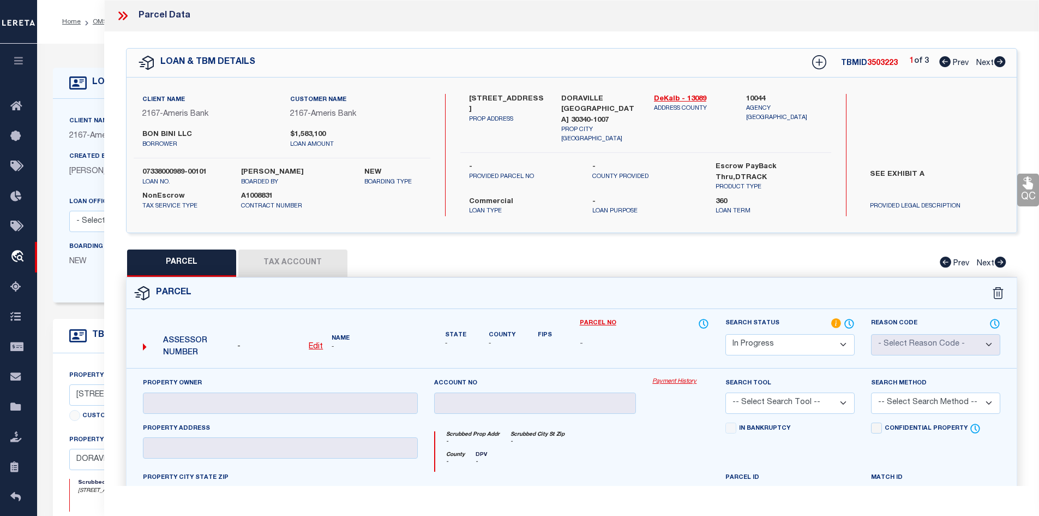
click at [940, 59] on icon at bounding box center [944, 61] width 11 height 11
click at [692, 101] on link "DeKalb - 13089" at bounding box center [692, 99] width 76 height 11
click at [148, 133] on label "BON BINI LLC" at bounding box center [207, 134] width 131 height 11
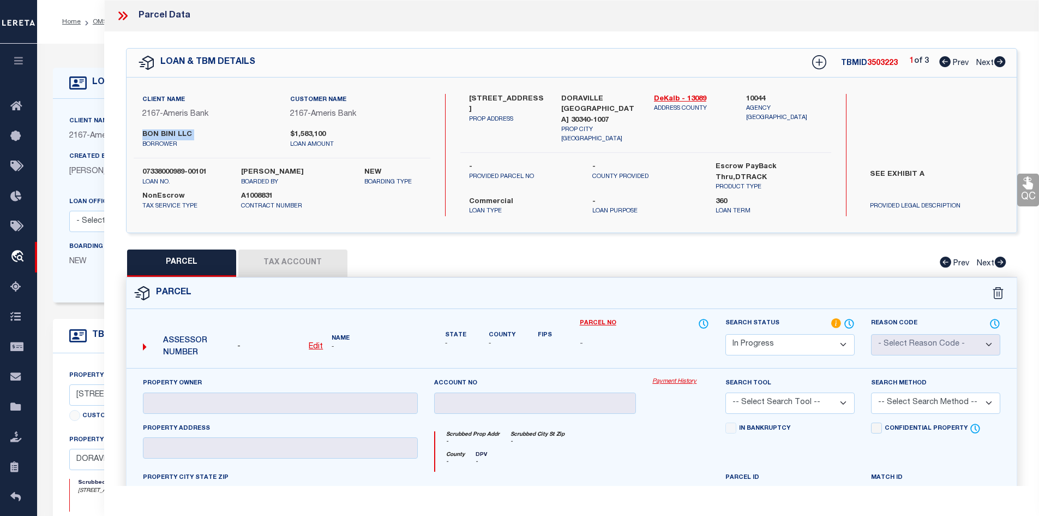
copy div "BON BINI LLC"
click at [118, 14] on icon at bounding box center [123, 16] width 14 height 14
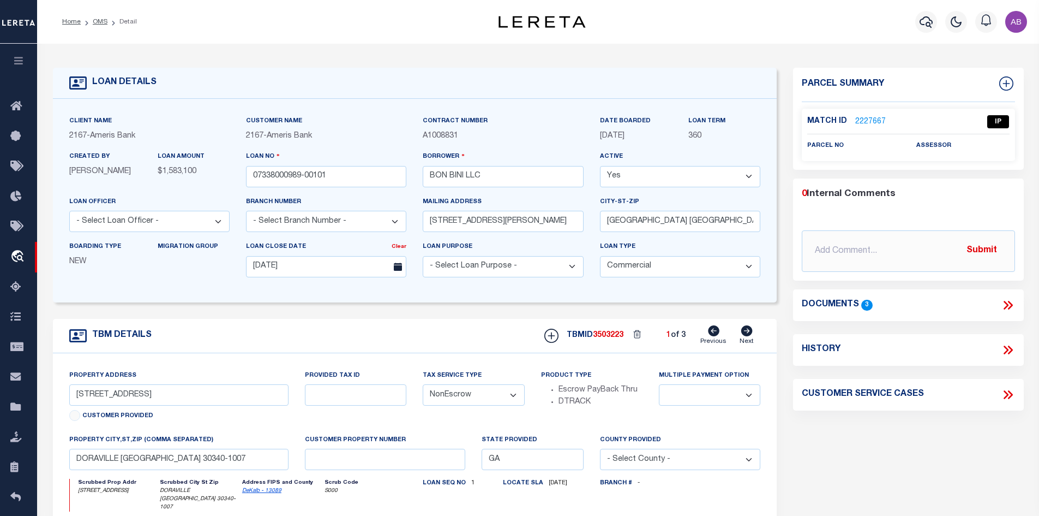
click at [1014, 308] on icon at bounding box center [1008, 305] width 14 height 14
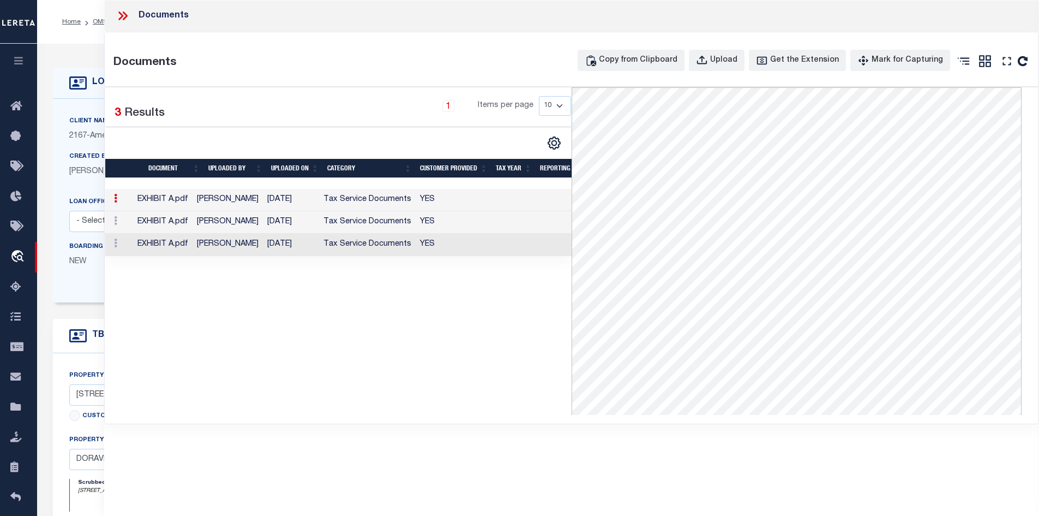
scroll to position [55, 0]
click at [159, 333] on div "1 Selected 3 Results 1 Items per page 10 25 50 100" at bounding box center [338, 250] width 466 height 327
click at [239, 222] on td "Jackson, Kayla" at bounding box center [228, 222] width 70 height 22
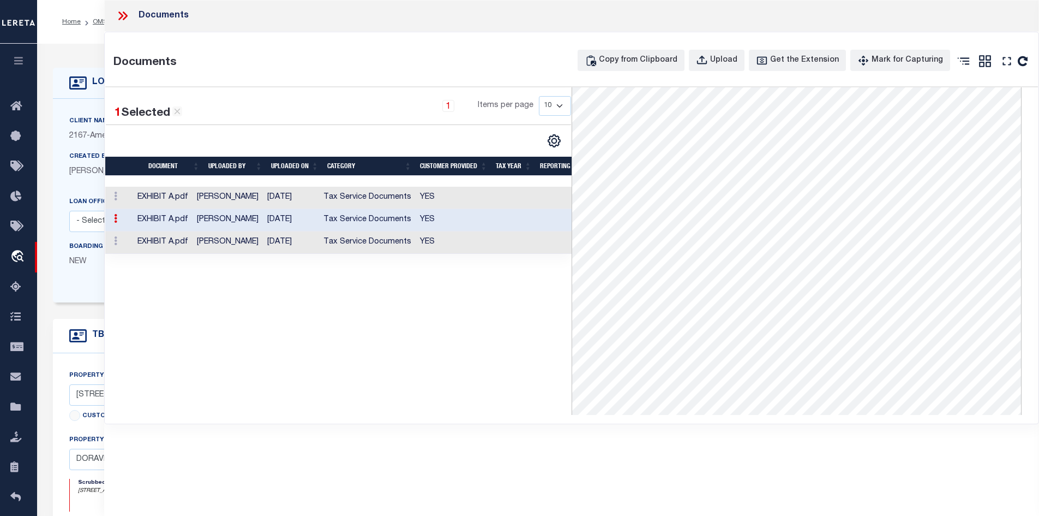
click at [333, 241] on td "Tax Service Documents" at bounding box center [367, 242] width 97 height 22
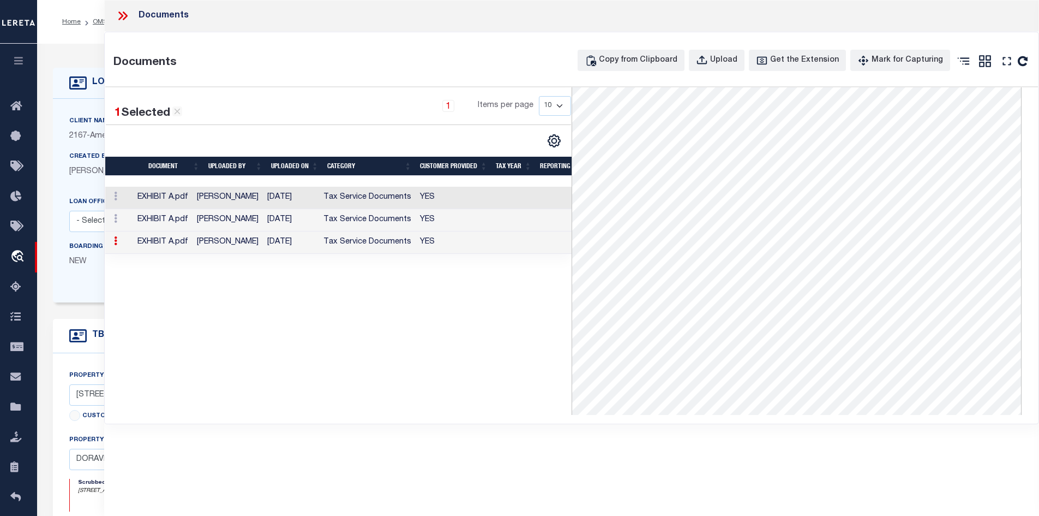
click at [862, 474] on div "Documents Documents Copy from Clipboard Upload Get the Extension Mark for Captu…" at bounding box center [572, 243] width 936 height 486
click at [122, 10] on icon at bounding box center [123, 16] width 14 height 14
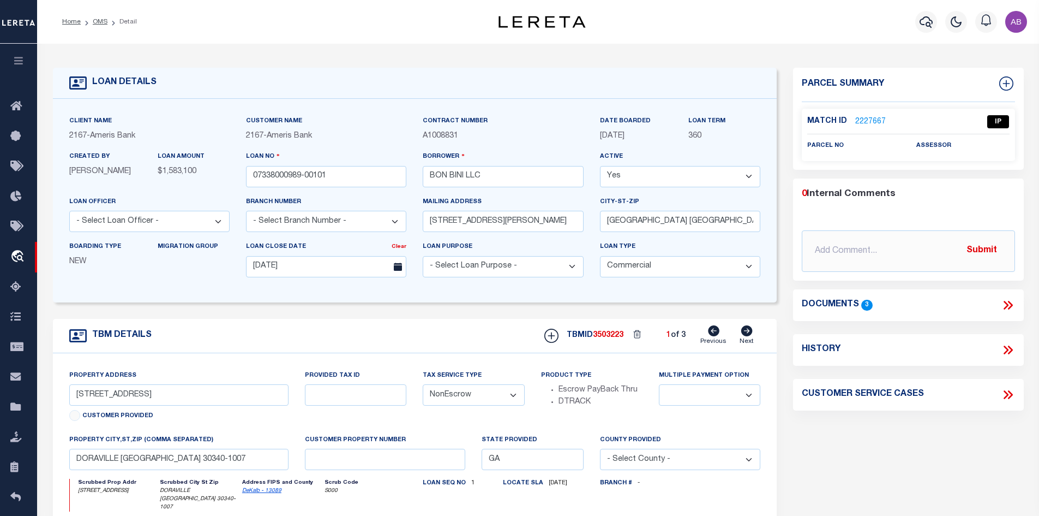
click at [871, 124] on link "2227667" at bounding box center [870, 121] width 31 height 11
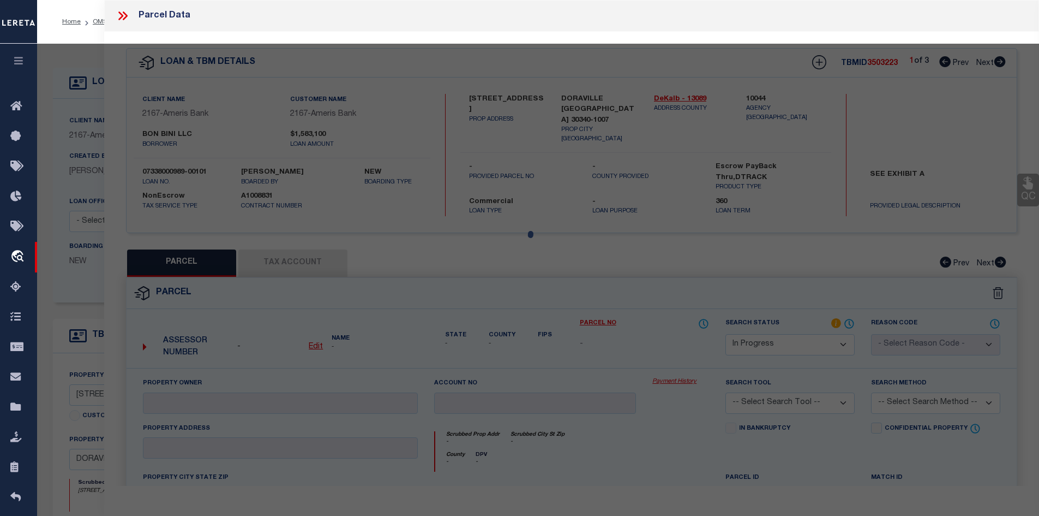
select select "AS"
checkbox input "false"
select select "IP"
checkbox input "false"
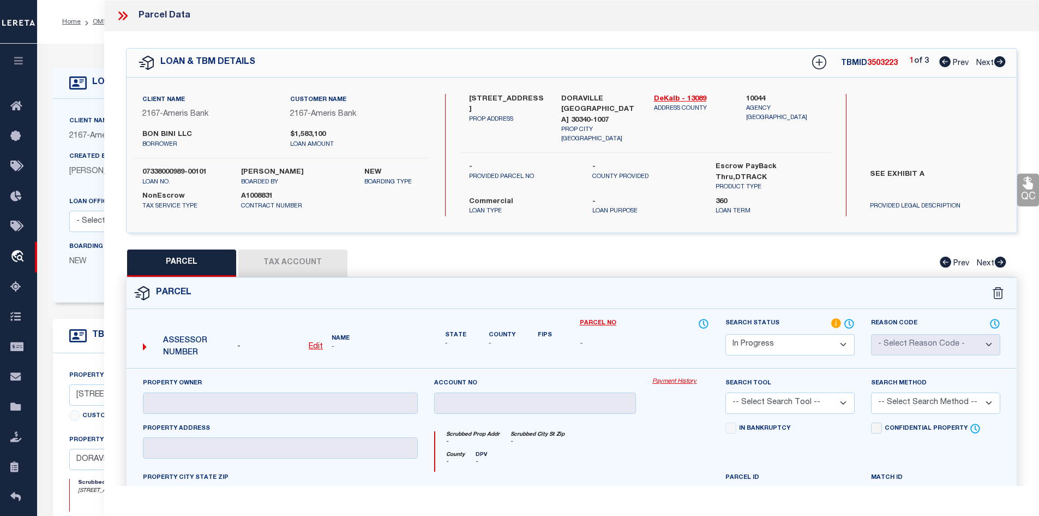
click at [481, 97] on label "5785 NEW PEACHTREE RD" at bounding box center [507, 104] width 76 height 21
copy div "5785 NEW PEACHTREE RD"
click at [969, 139] on div "Search by Legal Customer" at bounding box center [935, 129] width 148 height 71
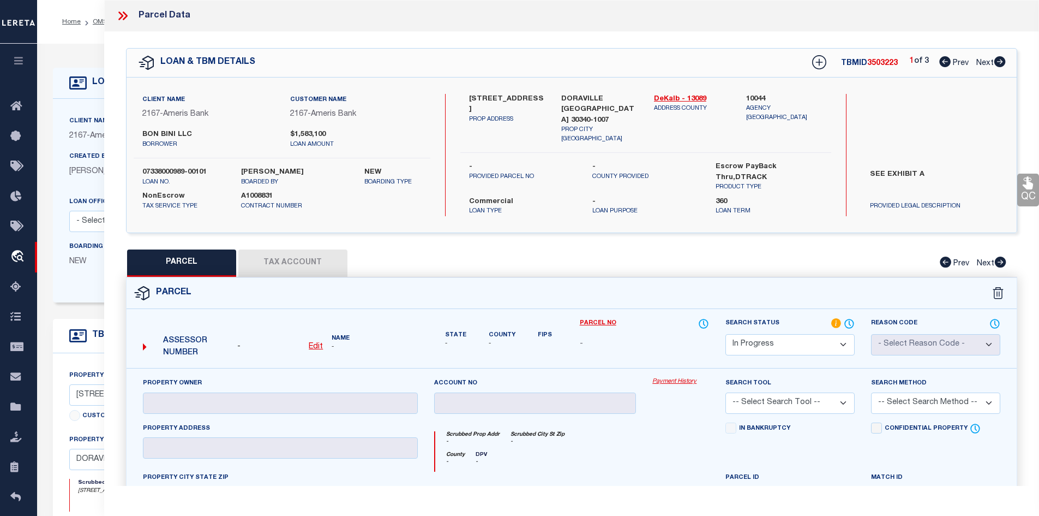
click at [482, 107] on label "5785 NEW PEACHTREE RD" at bounding box center [507, 104] width 76 height 21
copy label "PEACHTREE"
click at [1002, 63] on icon at bounding box center [1000, 61] width 12 height 11
select select "AS"
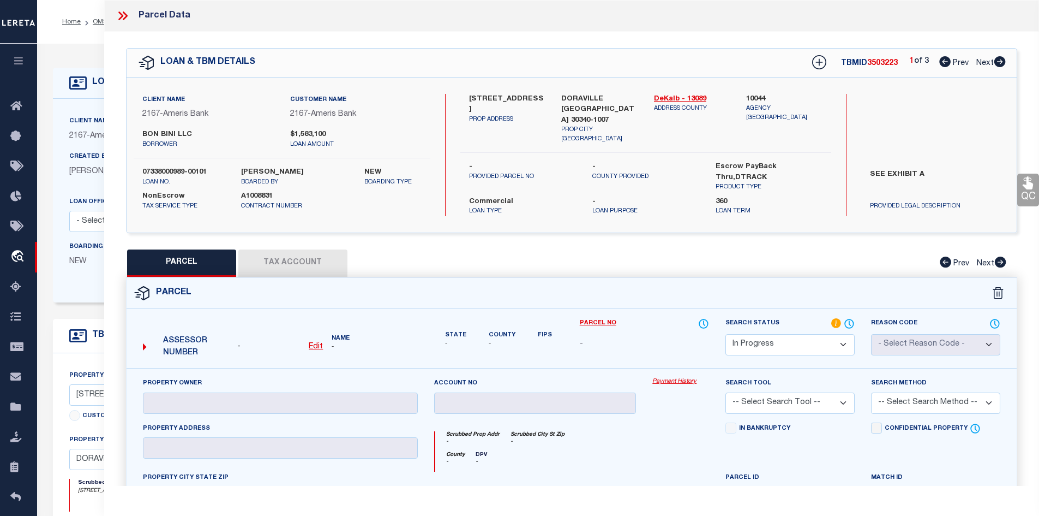
checkbox input "false"
select select "IP"
checkbox input "false"
click at [1002, 63] on icon at bounding box center [1000, 61] width 12 height 11
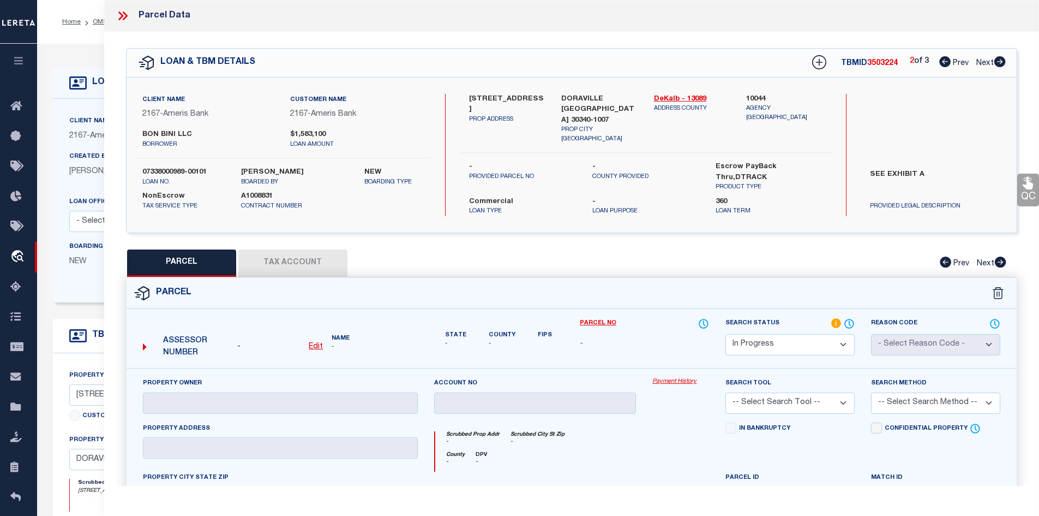
select select "AS"
checkbox input "false"
select select "IP"
checkbox input "false"
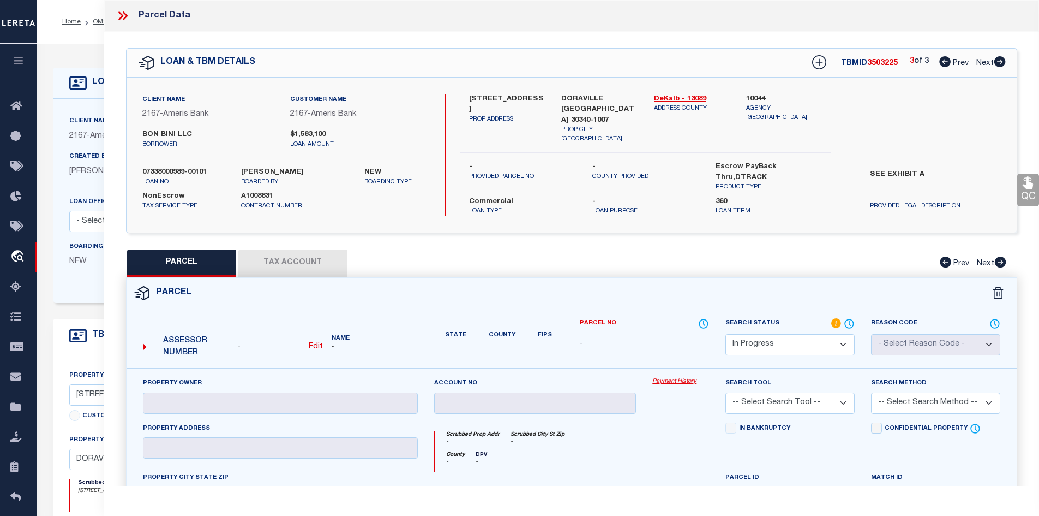
click at [943, 64] on icon at bounding box center [944, 61] width 11 height 11
select select "AS"
checkbox input "false"
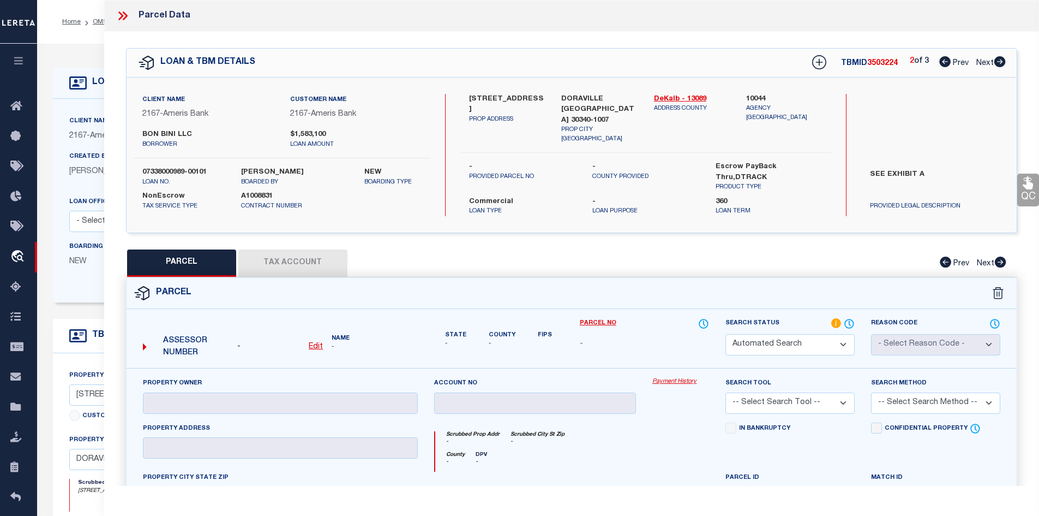
select select "IP"
checkbox input "false"
click at [943, 64] on icon at bounding box center [944, 61] width 11 height 11
select select "AS"
checkbox input "false"
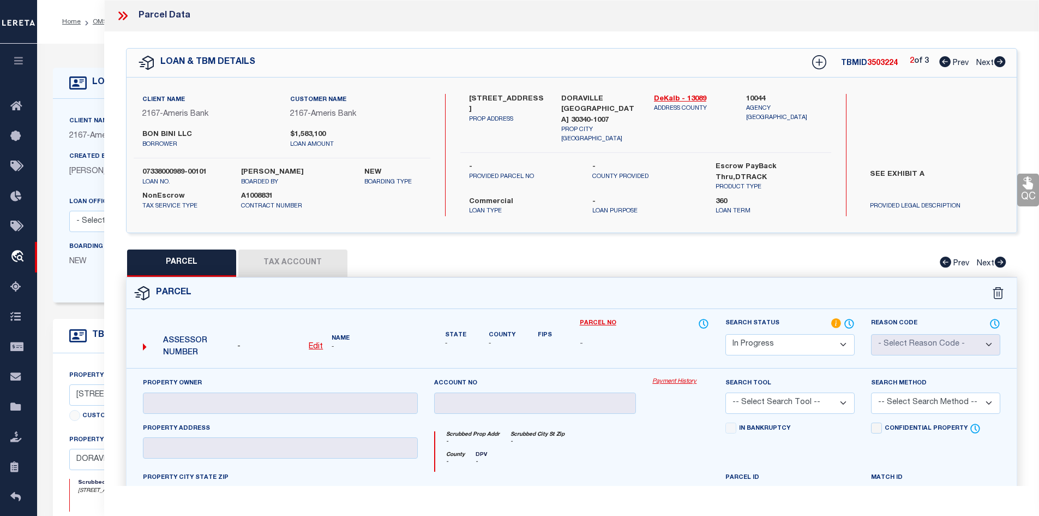
checkbox input "false"
select select "IP"
checkbox input "false"
click at [1000, 62] on icon at bounding box center [1000, 61] width 12 height 11
select select "AS"
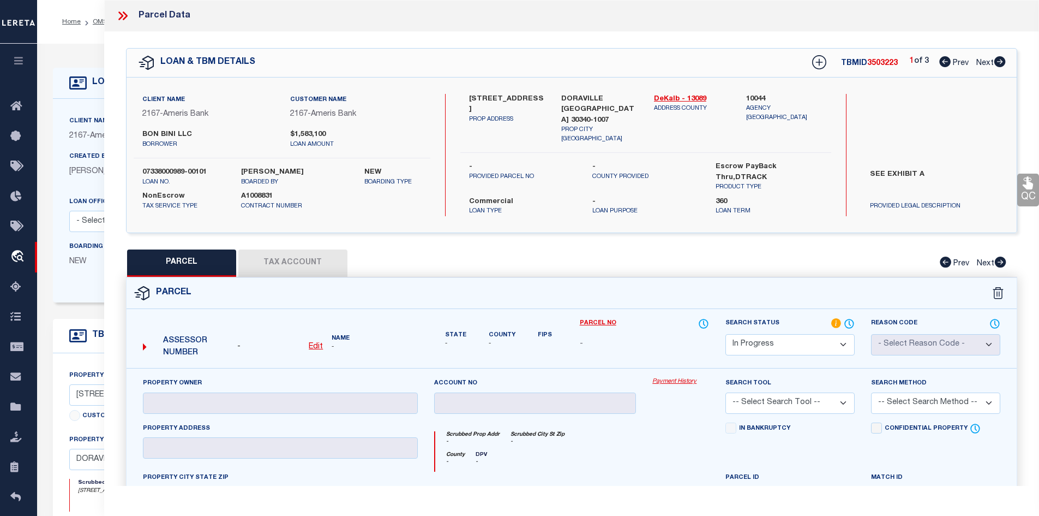
checkbox input "false"
select select "IP"
checkbox input "false"
click at [1000, 62] on icon at bounding box center [999, 61] width 11 height 11
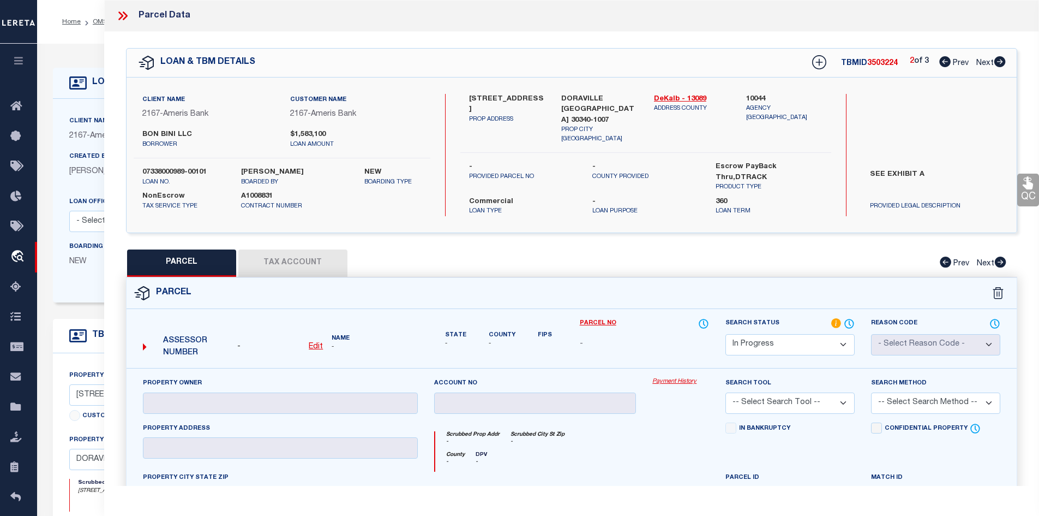
select select "AS"
checkbox input "false"
select select "IP"
checkbox input "false"
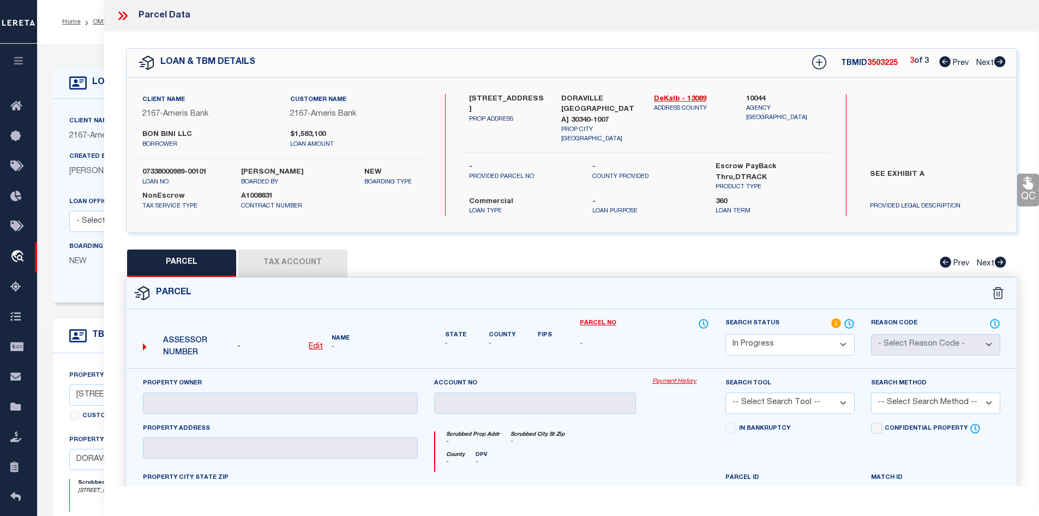
click at [936, 61] on div "3 of 3 Prev Next" at bounding box center [958, 63] width 96 height 14
click at [941, 62] on icon at bounding box center [944, 61] width 11 height 11
select select "AS"
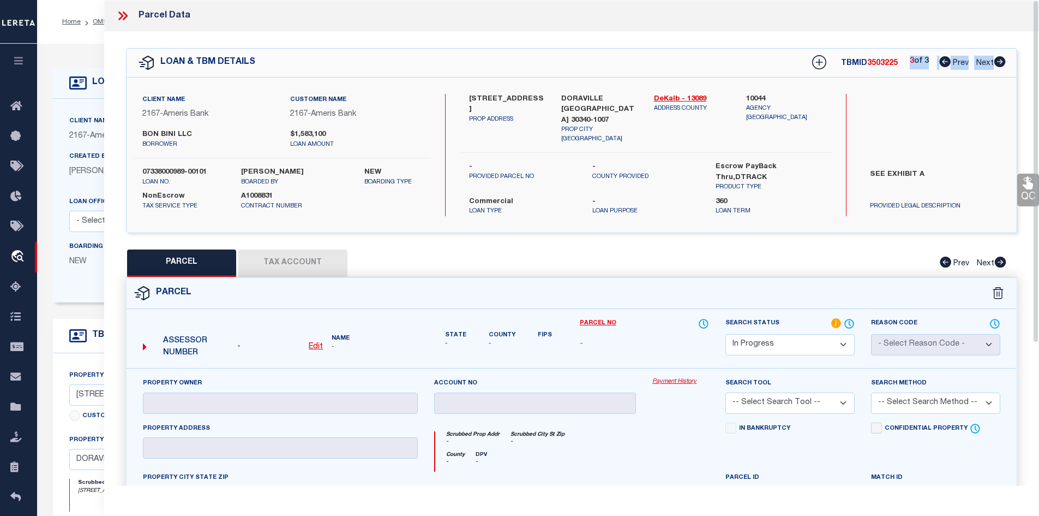
checkbox input "false"
click at [941, 62] on icon at bounding box center [944, 61] width 11 height 11
select select "IP"
checkbox input "false"
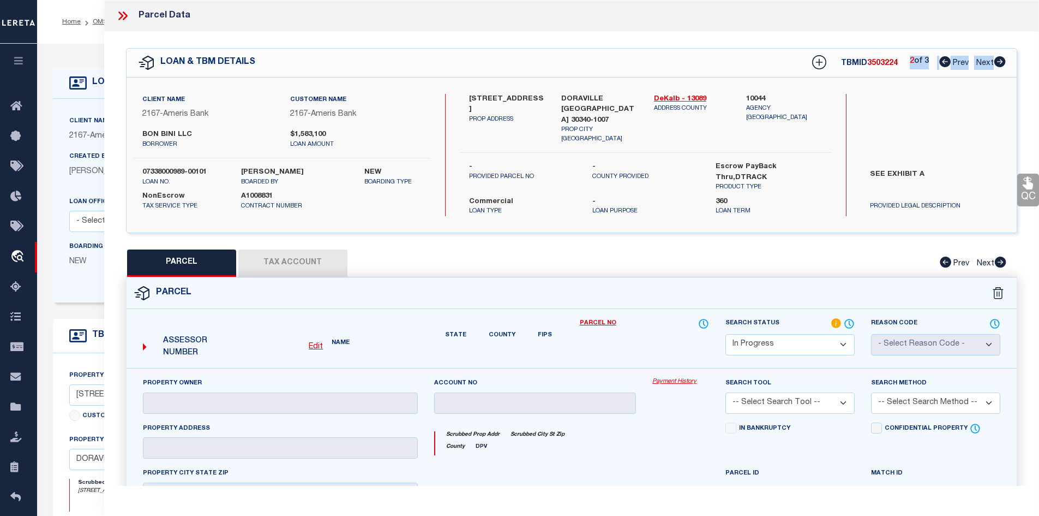
click at [941, 62] on icon at bounding box center [944, 61] width 11 height 11
select select "AS"
checkbox input "false"
select select "IP"
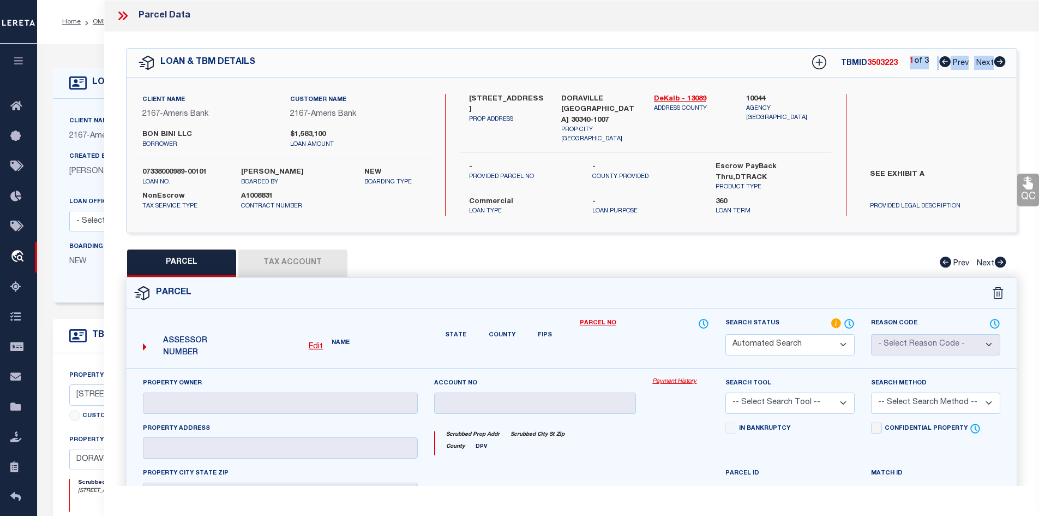
checkbox input "false"
click at [926, 133] on div "Search by Legal Customer" at bounding box center [935, 129] width 148 height 71
click at [997, 59] on icon at bounding box center [999, 61] width 11 height 11
select select "AS"
checkbox input "false"
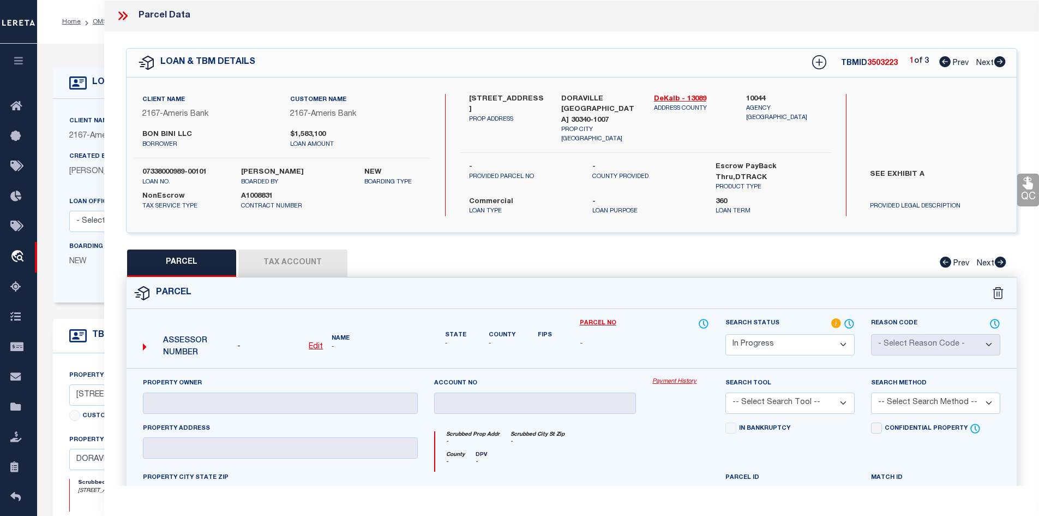
checkbox input "false"
select select "IP"
checkbox input "false"
click at [950, 59] on link "Prev" at bounding box center [956, 61] width 35 height 8
select select "AS"
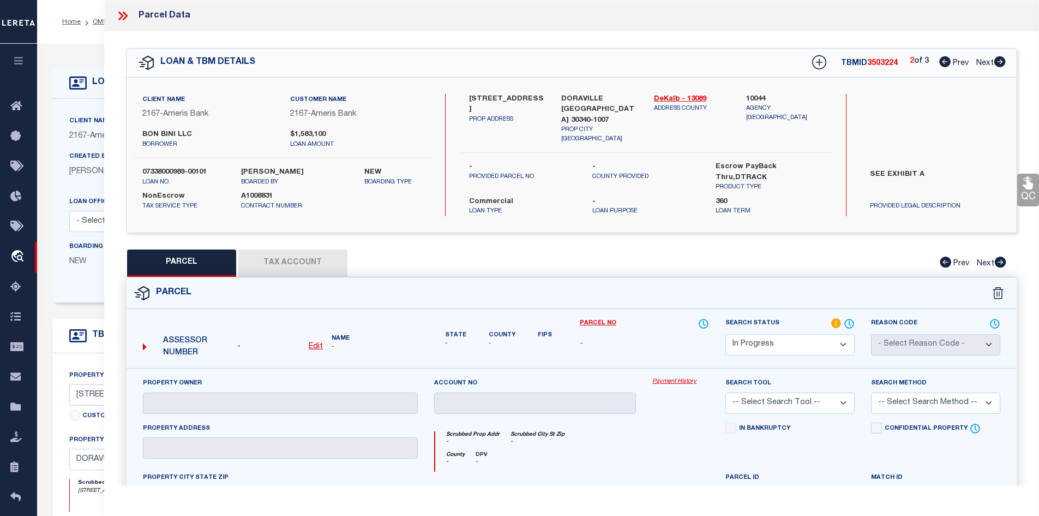
checkbox input "false"
select select "IP"
checkbox input "false"
click at [946, 60] on icon at bounding box center [944, 61] width 11 height 11
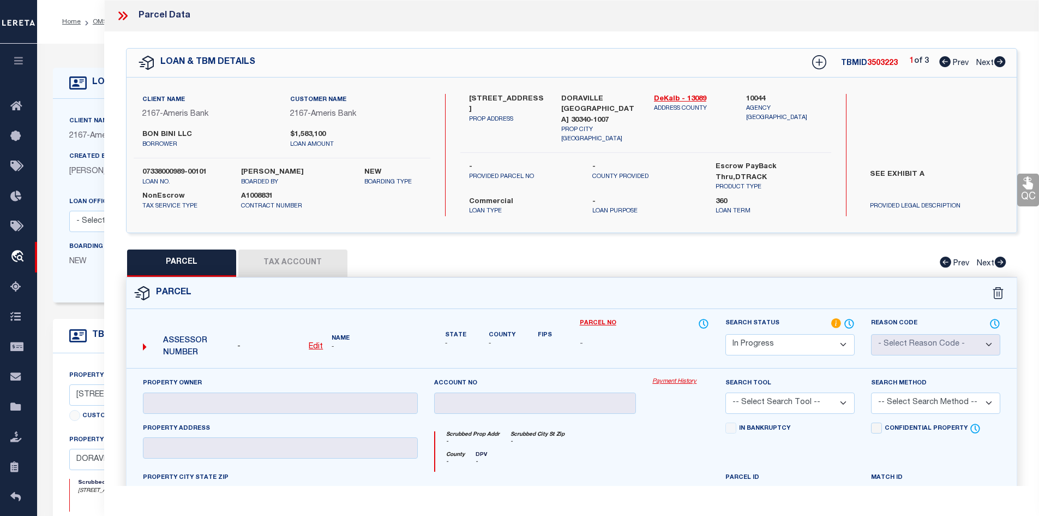
click at [998, 58] on icon at bounding box center [999, 61] width 11 height 11
select select "AS"
checkbox input "false"
select select "IP"
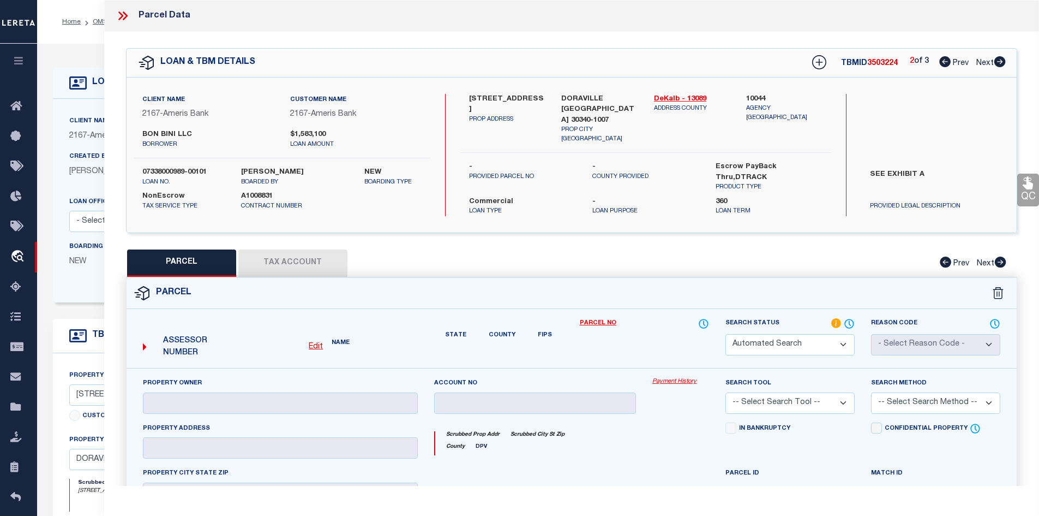
checkbox input "false"
click at [998, 58] on icon at bounding box center [999, 61] width 11 height 11
select select "AS"
checkbox input "false"
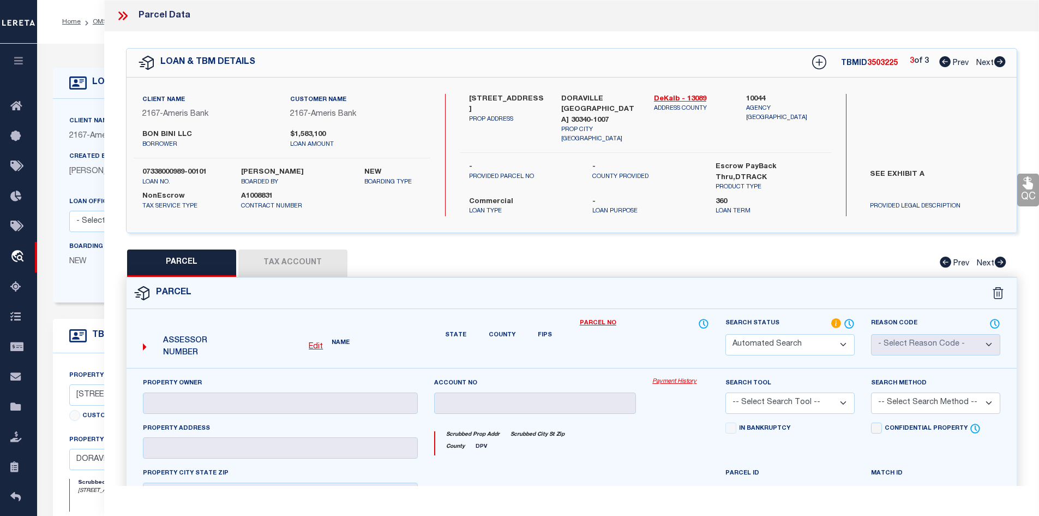
select select "IP"
checkbox input "false"
click at [943, 62] on icon at bounding box center [944, 61] width 11 height 11
select select "AS"
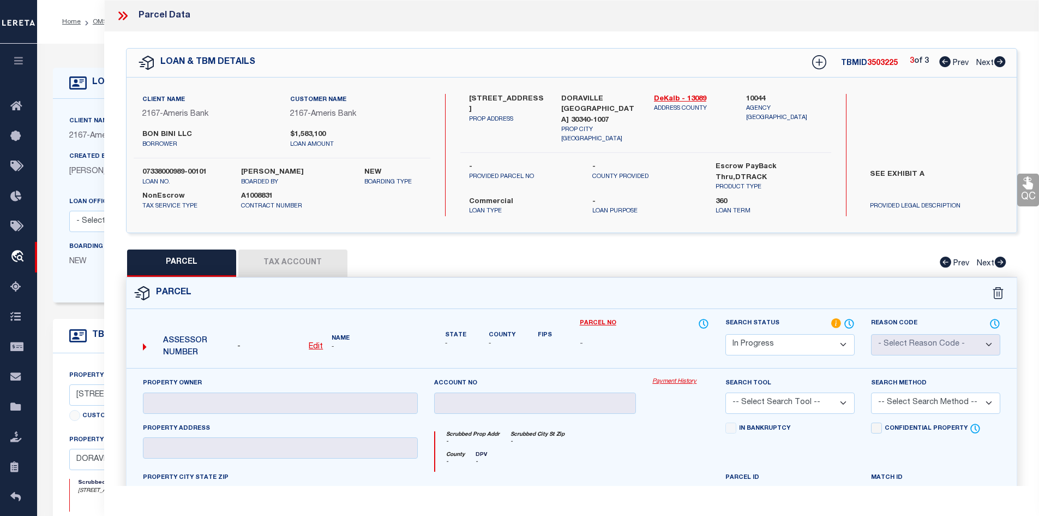
checkbox input "false"
click at [943, 62] on icon at bounding box center [944, 61] width 11 height 11
select select "IP"
checkbox input "false"
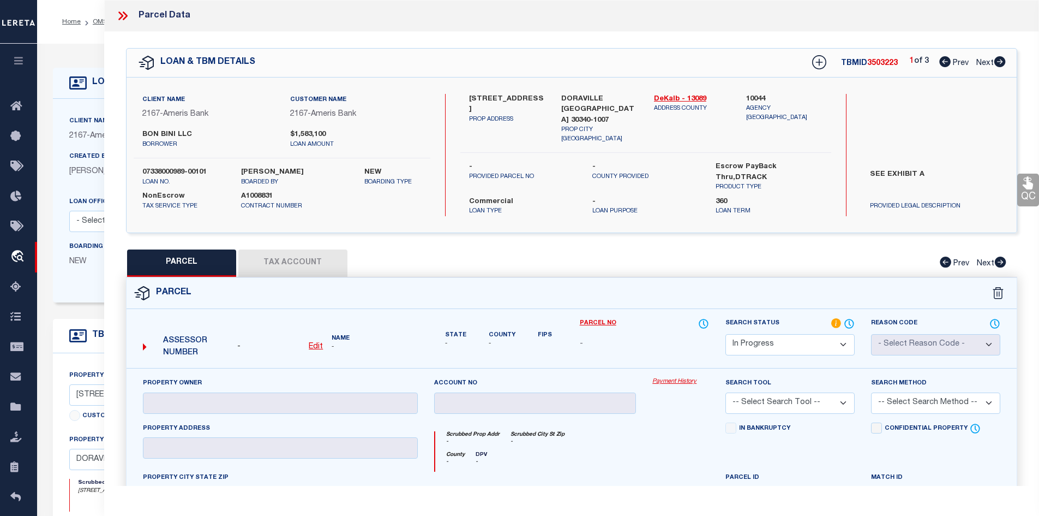
select select "AS"
checkbox input "false"
select select "IP"
checkbox input "false"
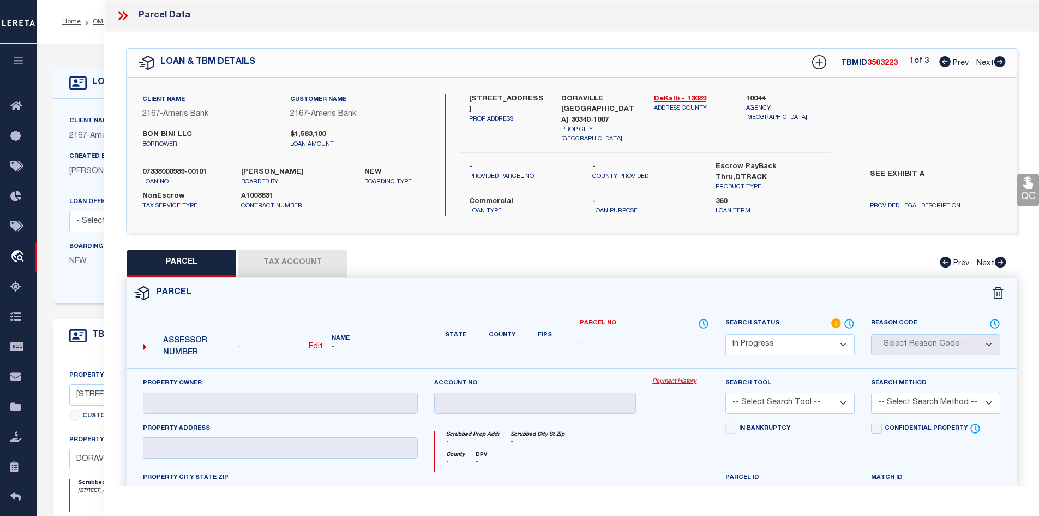
click at [1000, 62] on icon at bounding box center [999, 61] width 11 height 11
select select "AS"
checkbox input "false"
select select "IP"
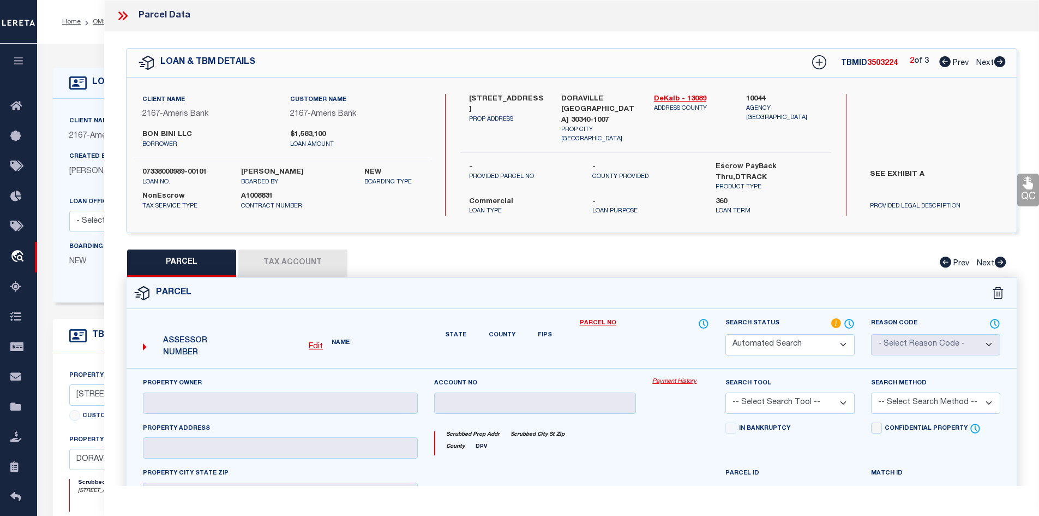
checkbox input "false"
click at [996, 61] on icon at bounding box center [999, 61] width 11 height 11
select select "AS"
checkbox input "false"
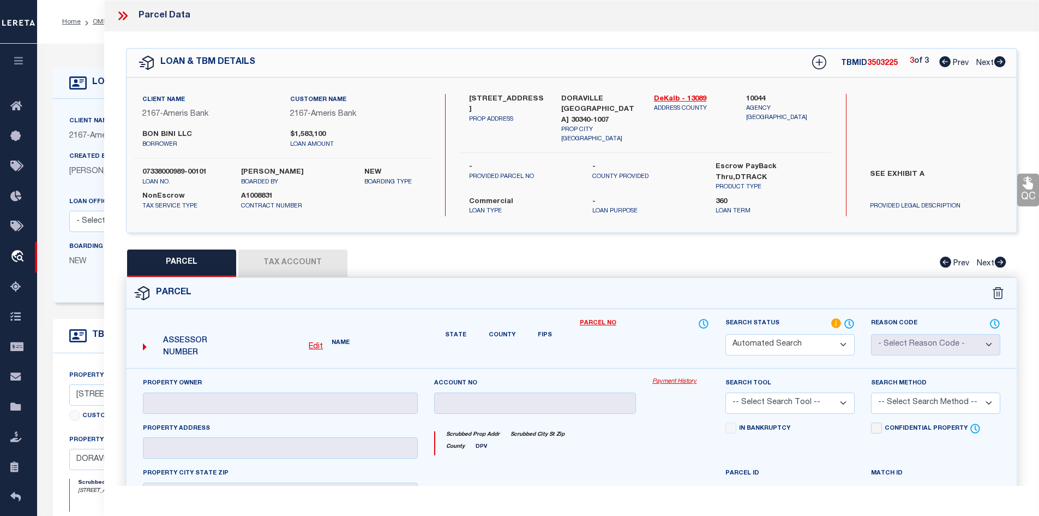
select select "IP"
checkbox input "false"
click at [943, 62] on icon at bounding box center [944, 61] width 11 height 11
select select "AS"
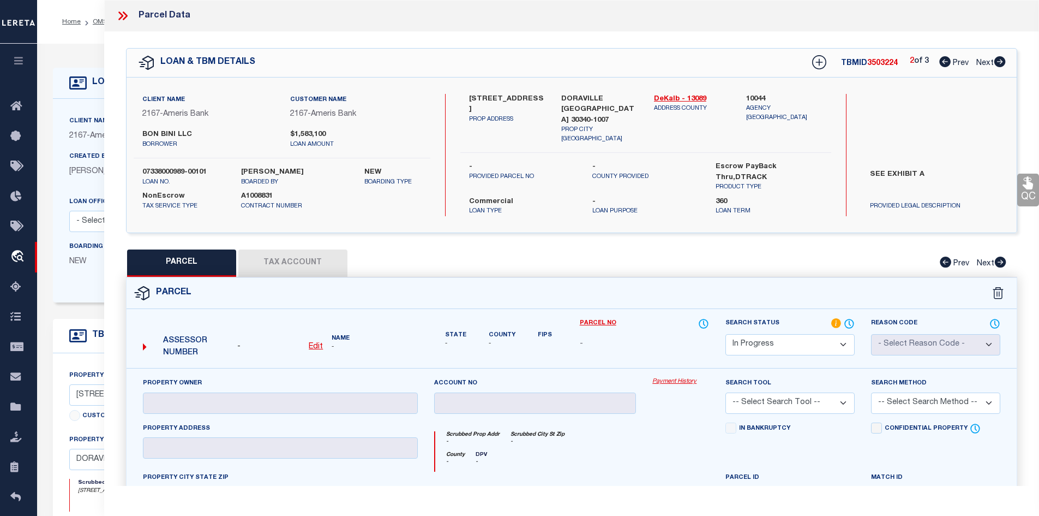
checkbox input "false"
select select "IP"
checkbox input "false"
select select "AS"
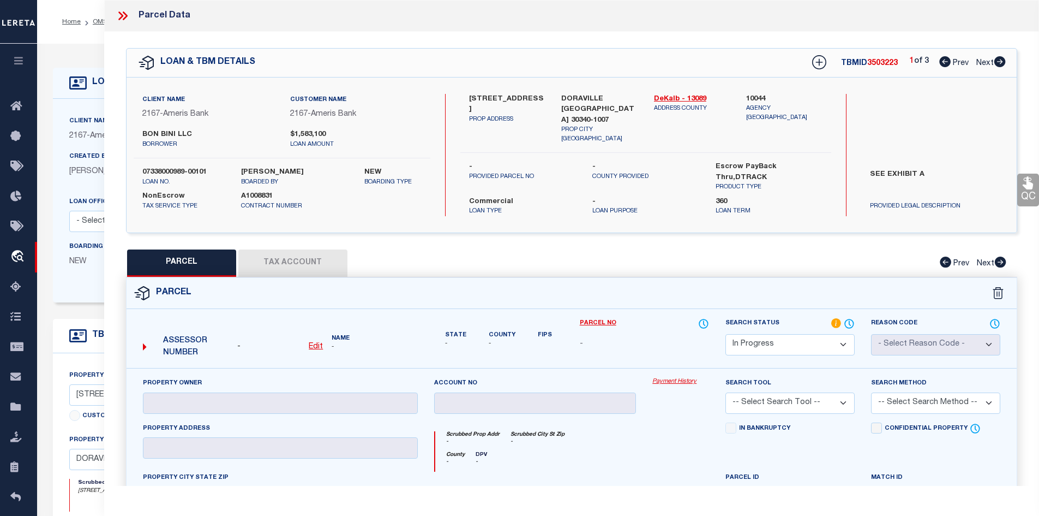
checkbox input "false"
select select "IP"
checkbox input "false"
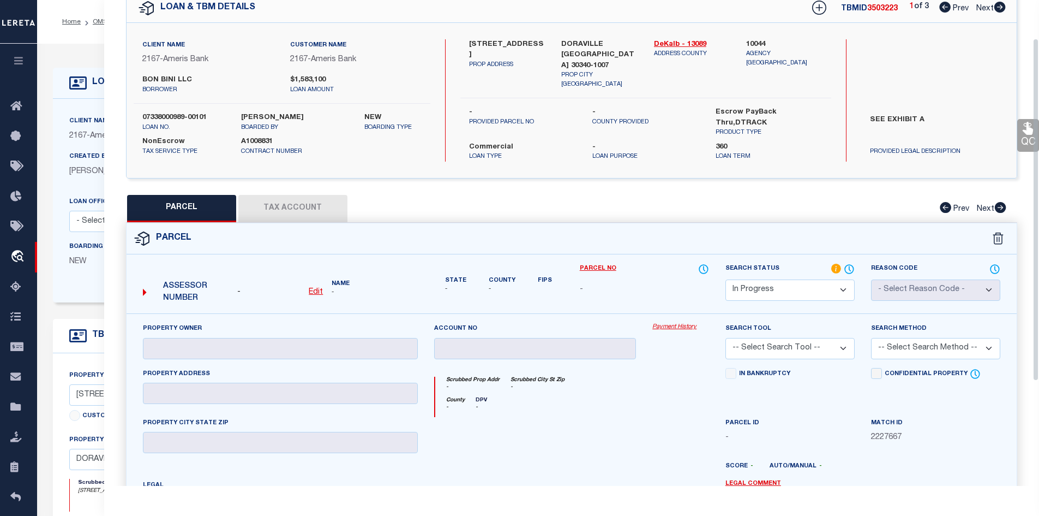
scroll to position [0, 0]
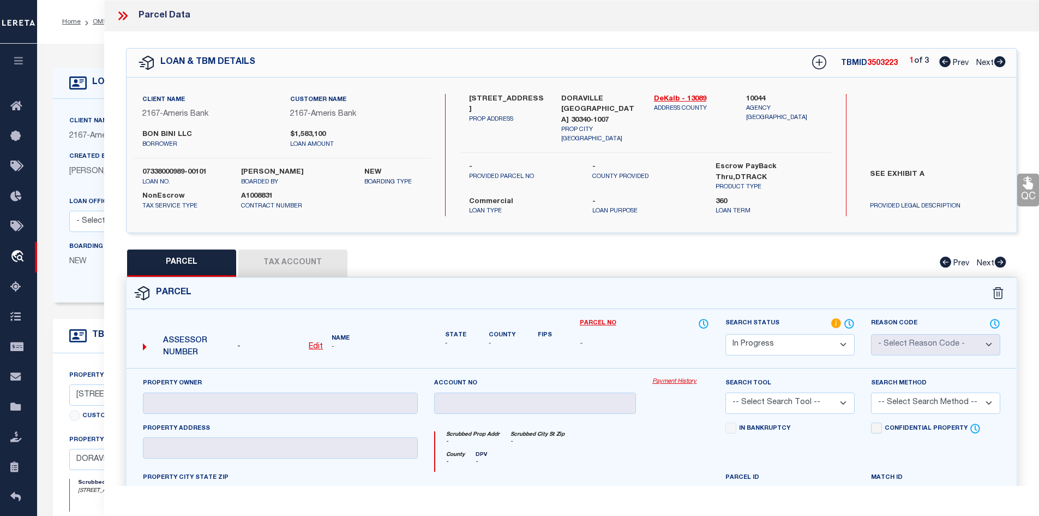
click at [121, 22] on icon at bounding box center [123, 16] width 14 height 14
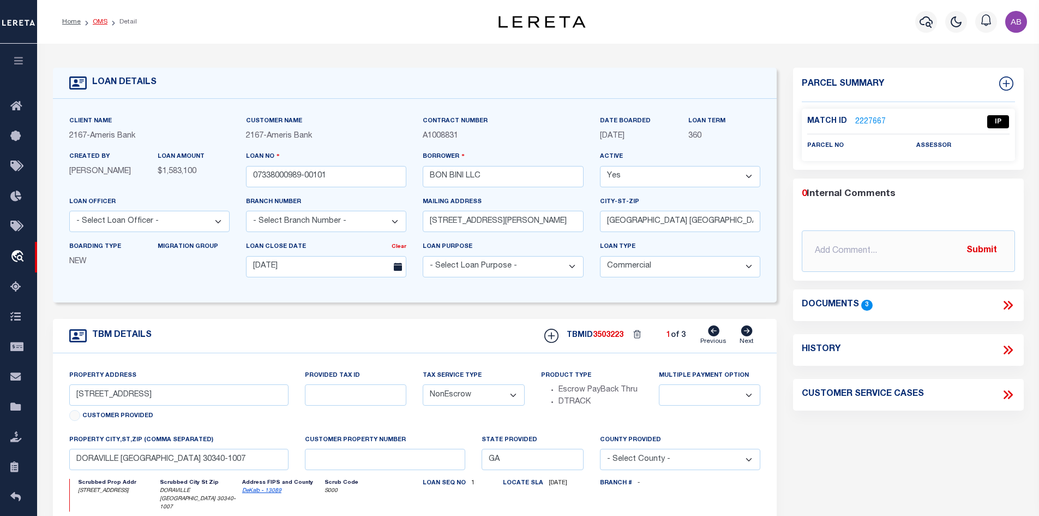
click at [95, 22] on link "OMS" at bounding box center [100, 22] width 15 height 7
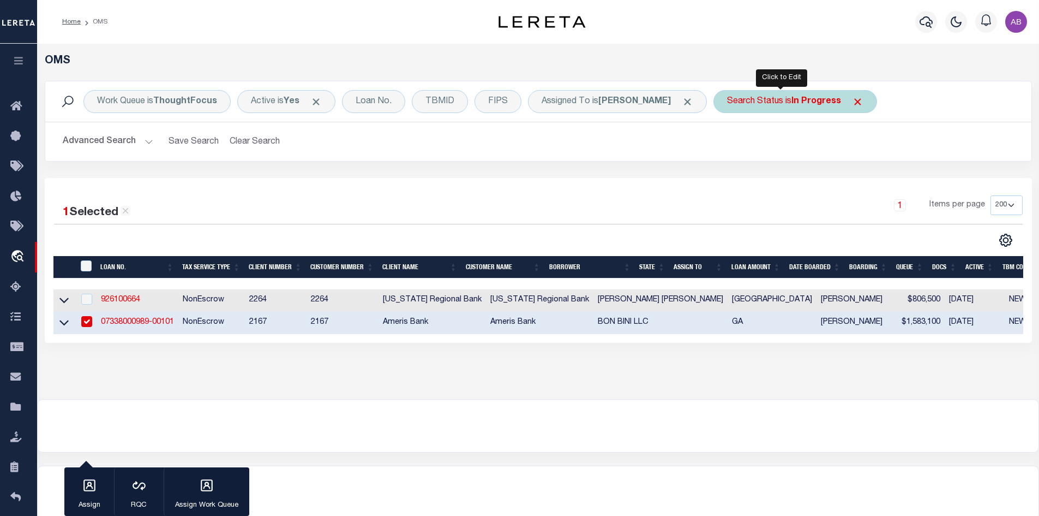
click at [751, 105] on div "Search Status is In Progress Is Contains Automated Search Bad Parcel Complete D…" at bounding box center [796, 101] width 164 height 23
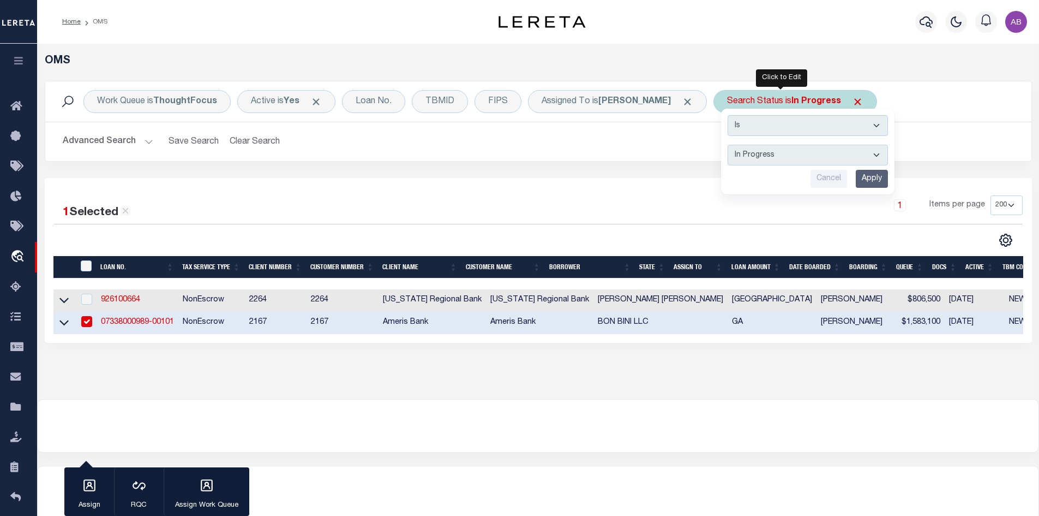
click at [758, 150] on select "Automated Search Bad Parcel Complete Duplicate Parcel High Dollar Reporting In …" at bounding box center [808, 155] width 160 height 21
select select "RD"
click at [728, 145] on select "Automated Search Bad Parcel Complete Duplicate Parcel High Dollar Reporting In …" at bounding box center [808, 155] width 160 height 21
click at [860, 185] on input "Apply" at bounding box center [872, 179] width 32 height 18
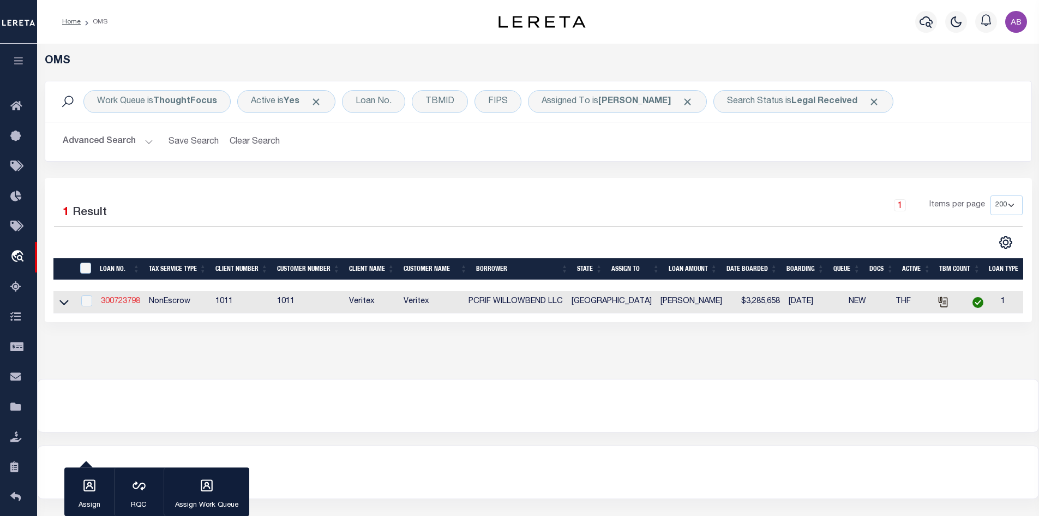
click at [128, 303] on link "300723798" at bounding box center [120, 301] width 39 height 8
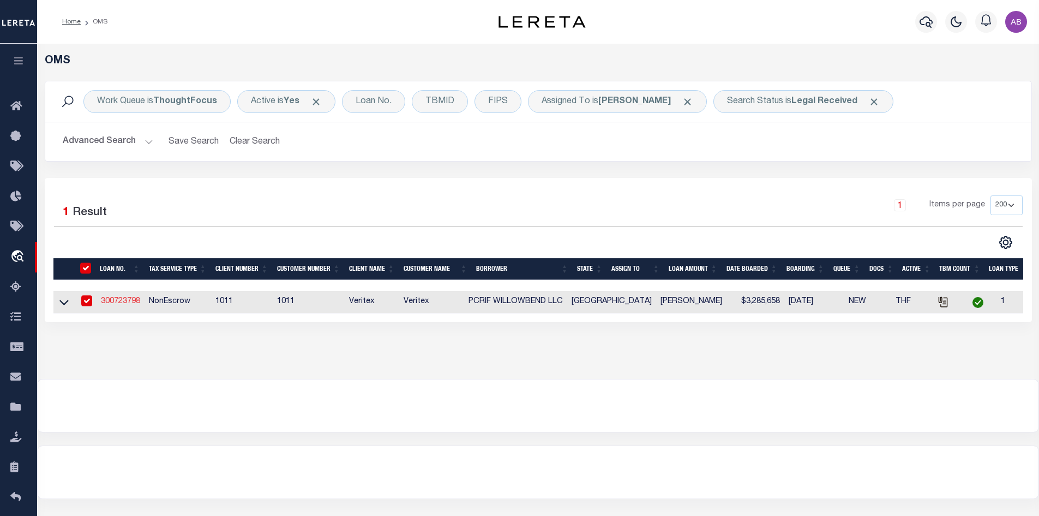
type input "300723798"
type input "PCRIF WILLOWBEND LLC"
select select
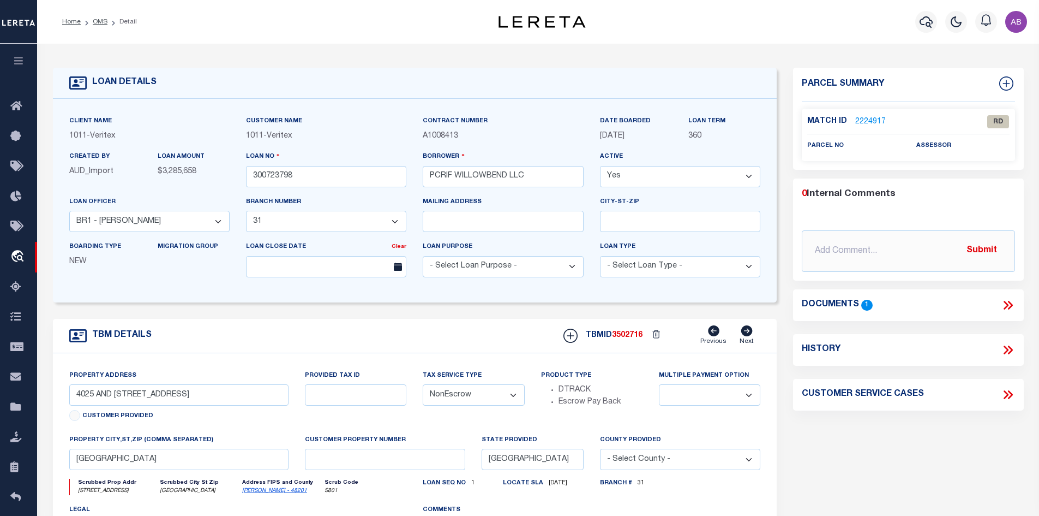
click at [1003, 307] on icon at bounding box center [1008, 305] width 14 height 14
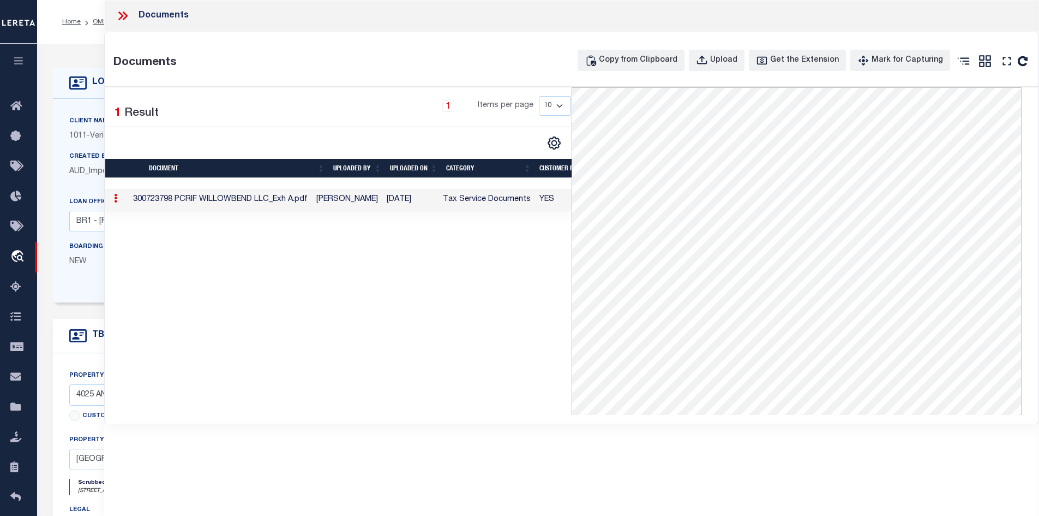
click at [118, 18] on icon at bounding box center [123, 16] width 14 height 14
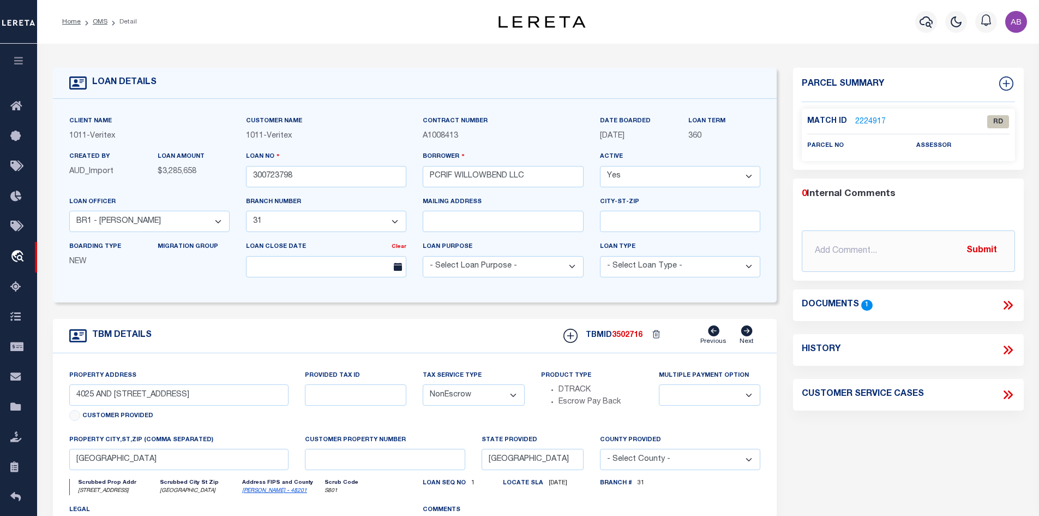
click at [871, 118] on link "2224917" at bounding box center [870, 121] width 31 height 11
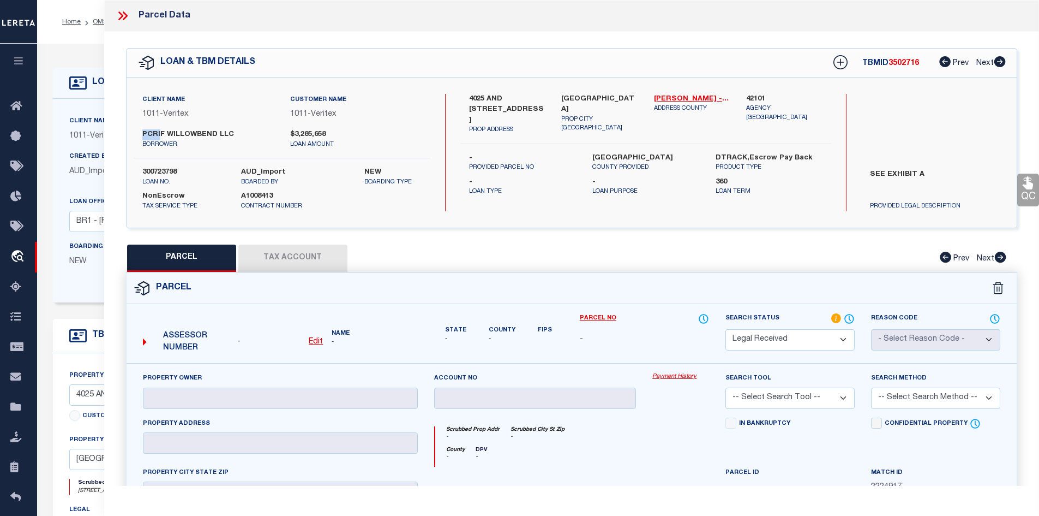
drag, startPoint x: 143, startPoint y: 134, endPoint x: 160, endPoint y: 134, distance: 16.9
click at [160, 134] on label "PCRIF WILLOWBEND LLC" at bounding box center [207, 134] width 131 height 11
click at [164, 137] on label "PCRIF WILLOWBEND LLC" at bounding box center [207, 134] width 131 height 11
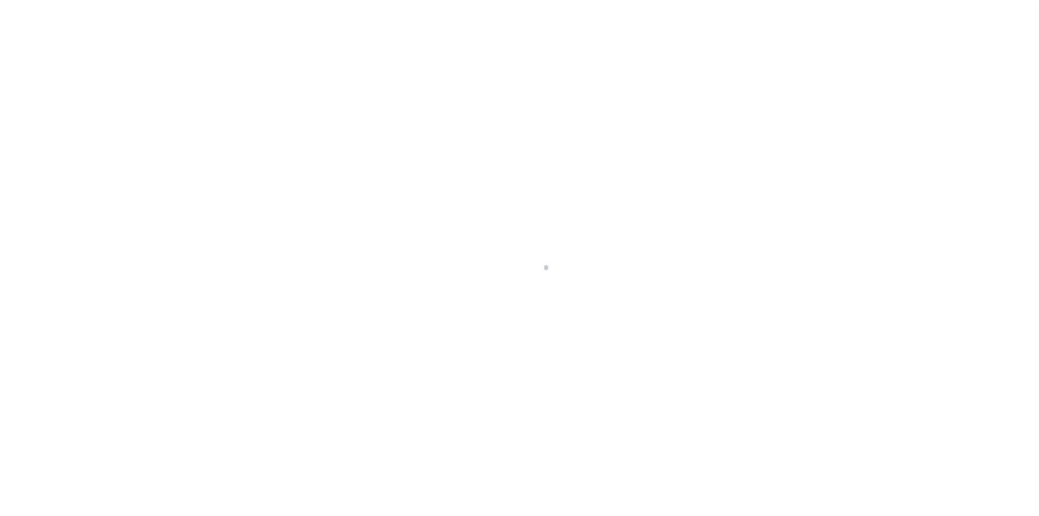
select select "152279"
select select "8141"
select select "NonEscrow"
